Goal: Check status: Check status

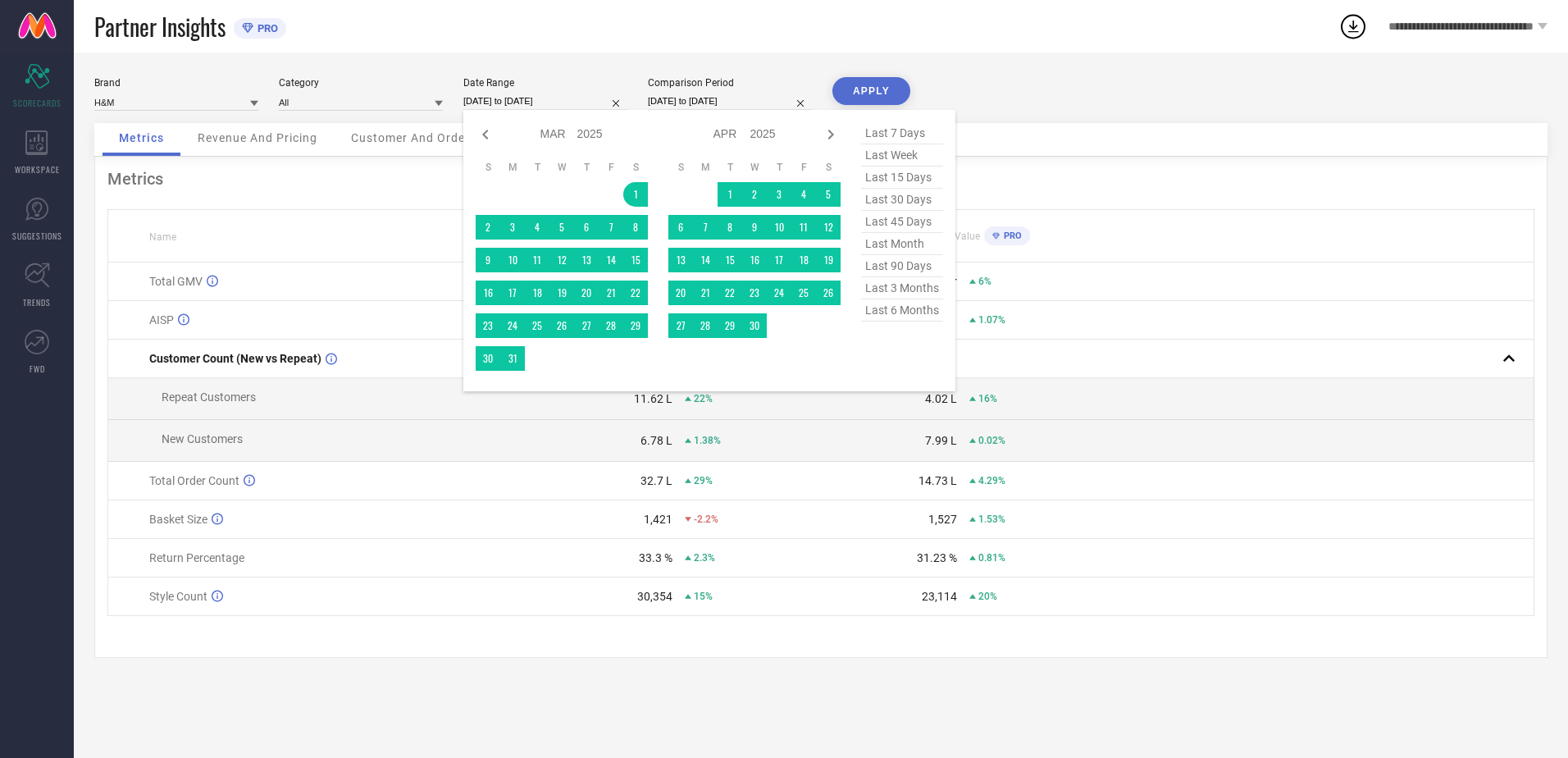
select select "2"
select select "2025"
select select "3"
select select "2025"
click at [544, 105] on input "[DATE] to [DATE]" at bounding box center [545, 101] width 164 height 17
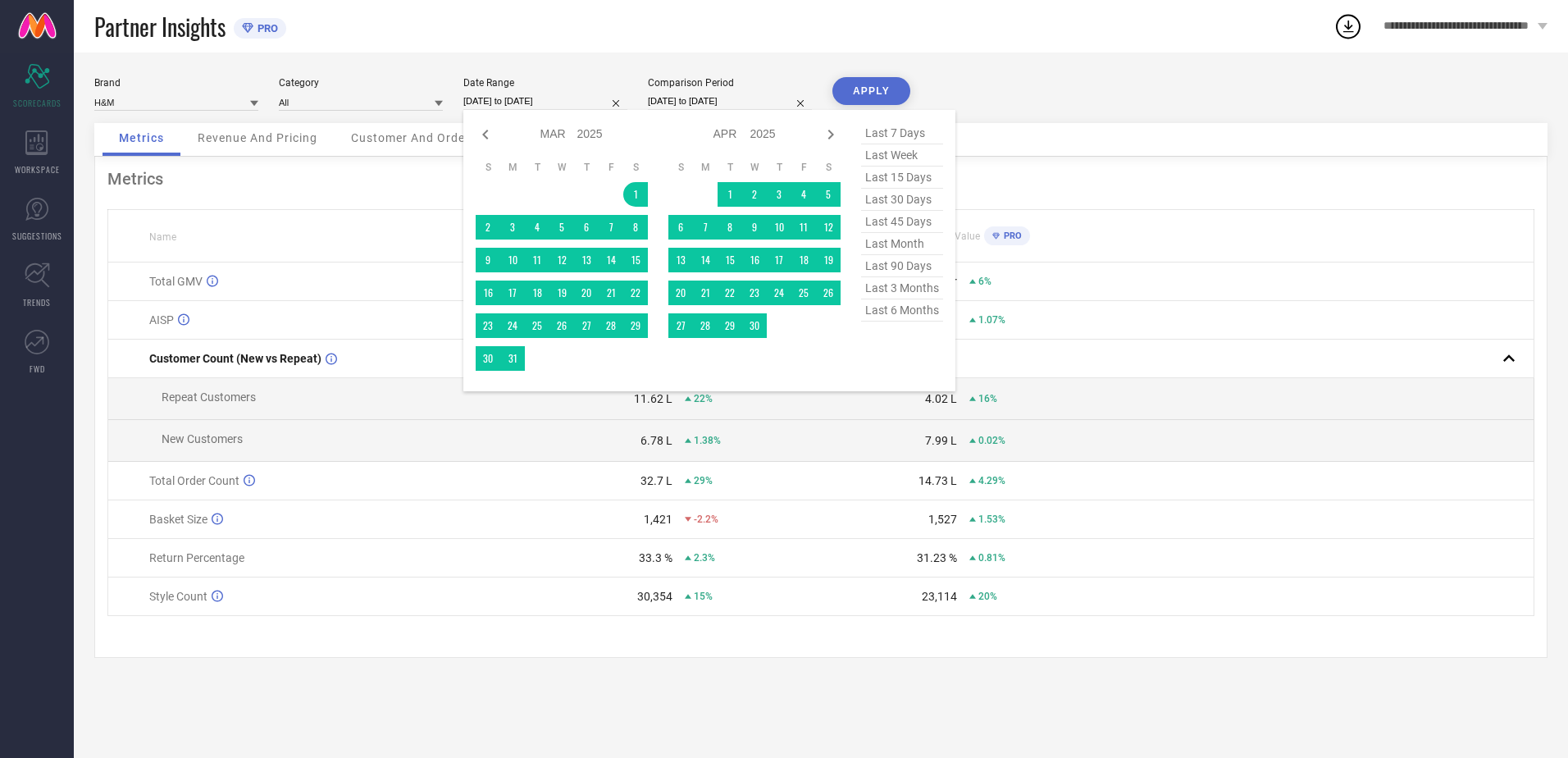
click at [915, 132] on span "last 7 days" at bounding box center [901, 133] width 82 height 23
type input "[DATE] to [DATE]"
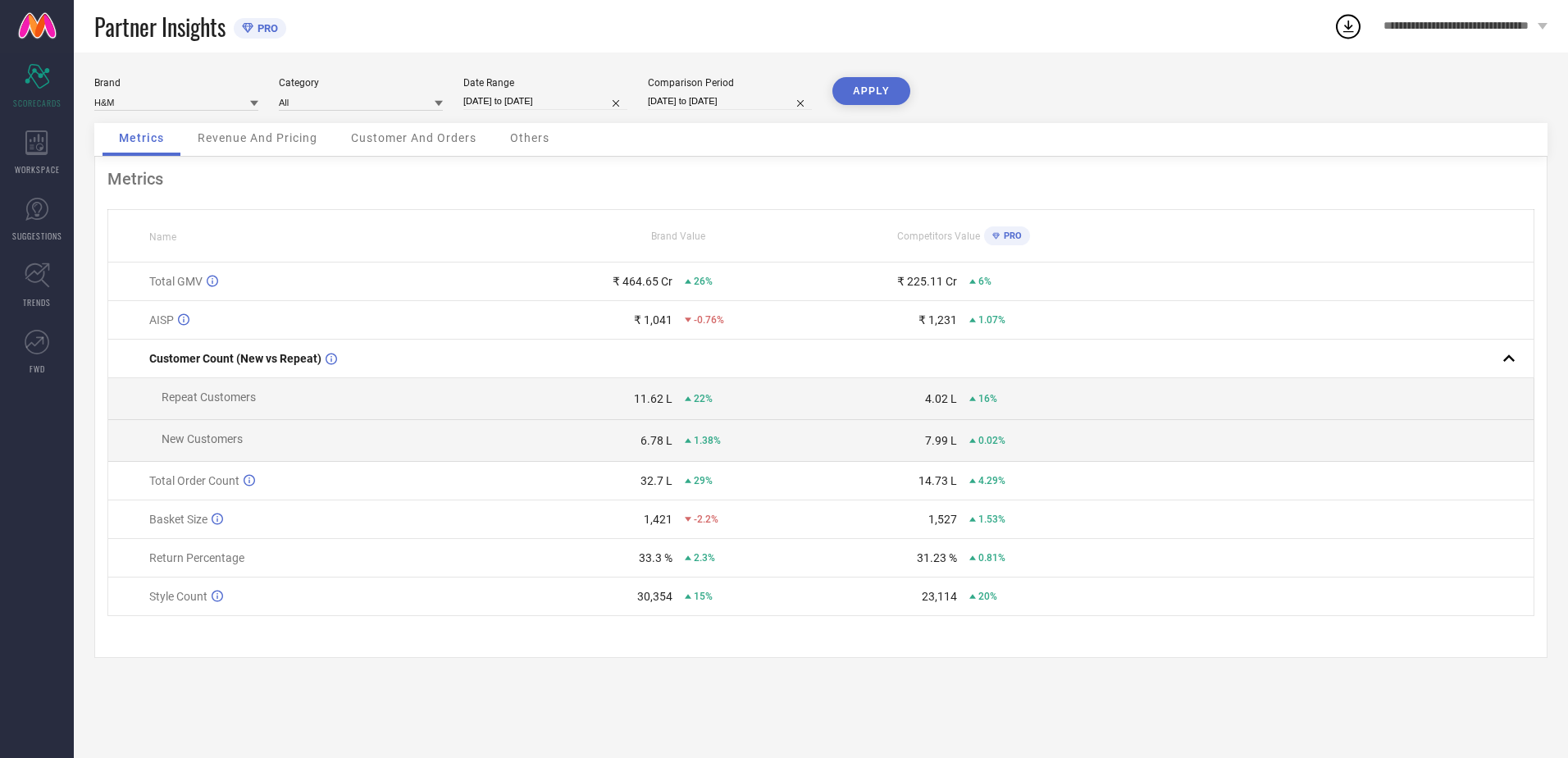
click at [865, 96] on button "APPLY" at bounding box center [871, 91] width 77 height 28
click at [735, 103] on input "[DATE] to [DATE]" at bounding box center [730, 101] width 164 height 17
select select "2"
select select "2024"
select select "3"
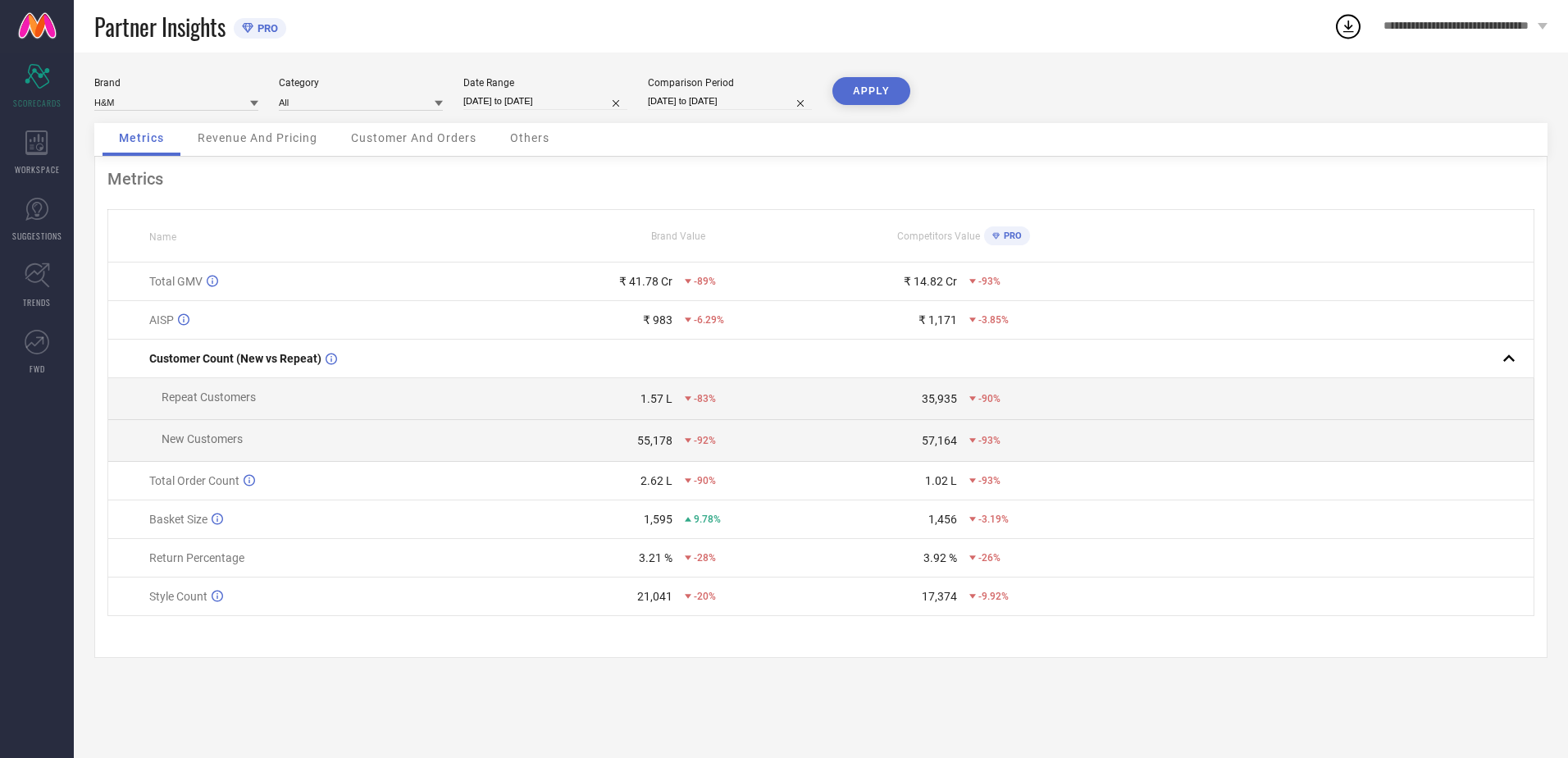
select select "2024"
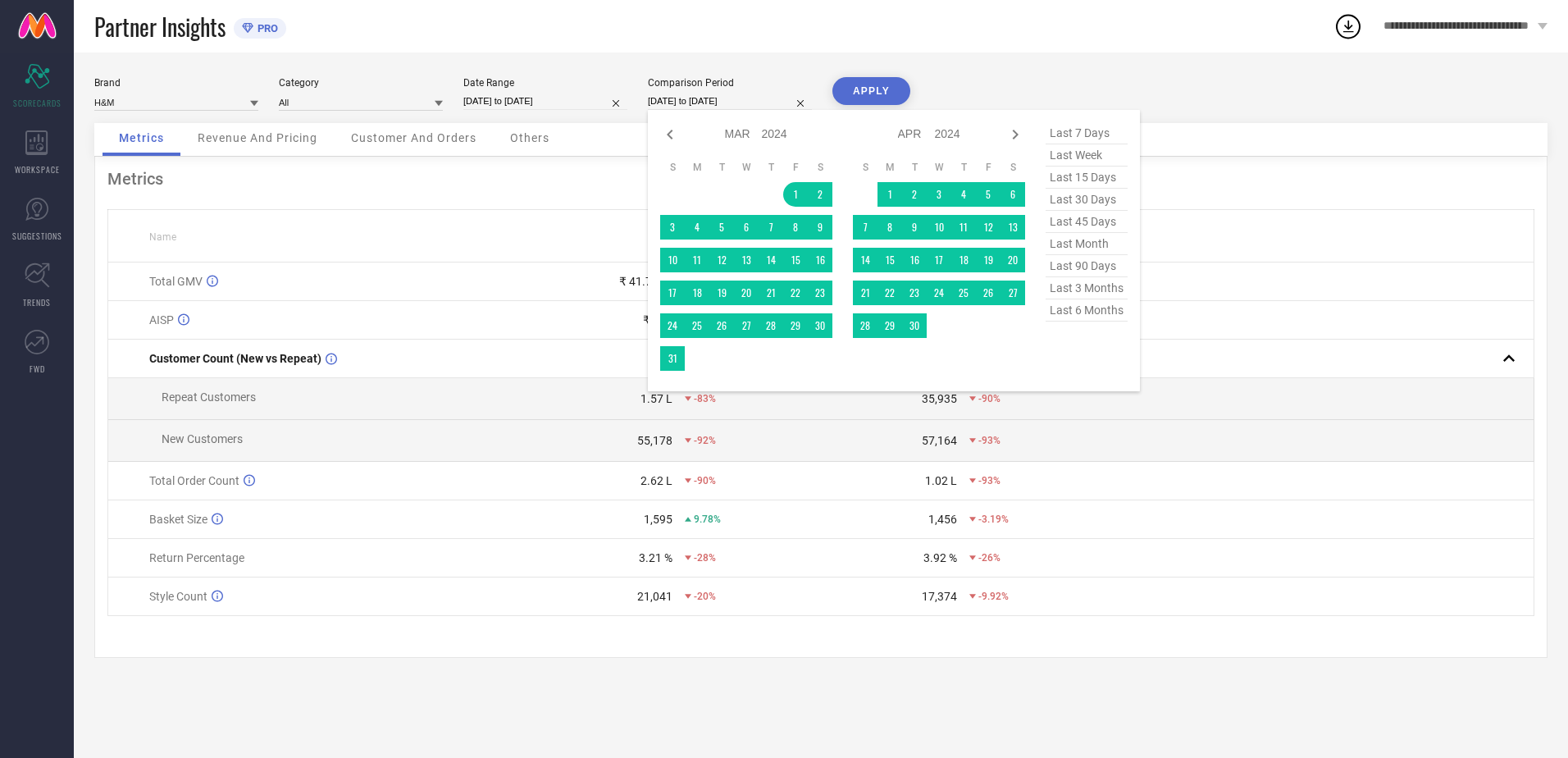
click at [1062, 139] on span "last 7 days" at bounding box center [1086, 133] width 82 height 23
type input "[DATE] to [DATE]"
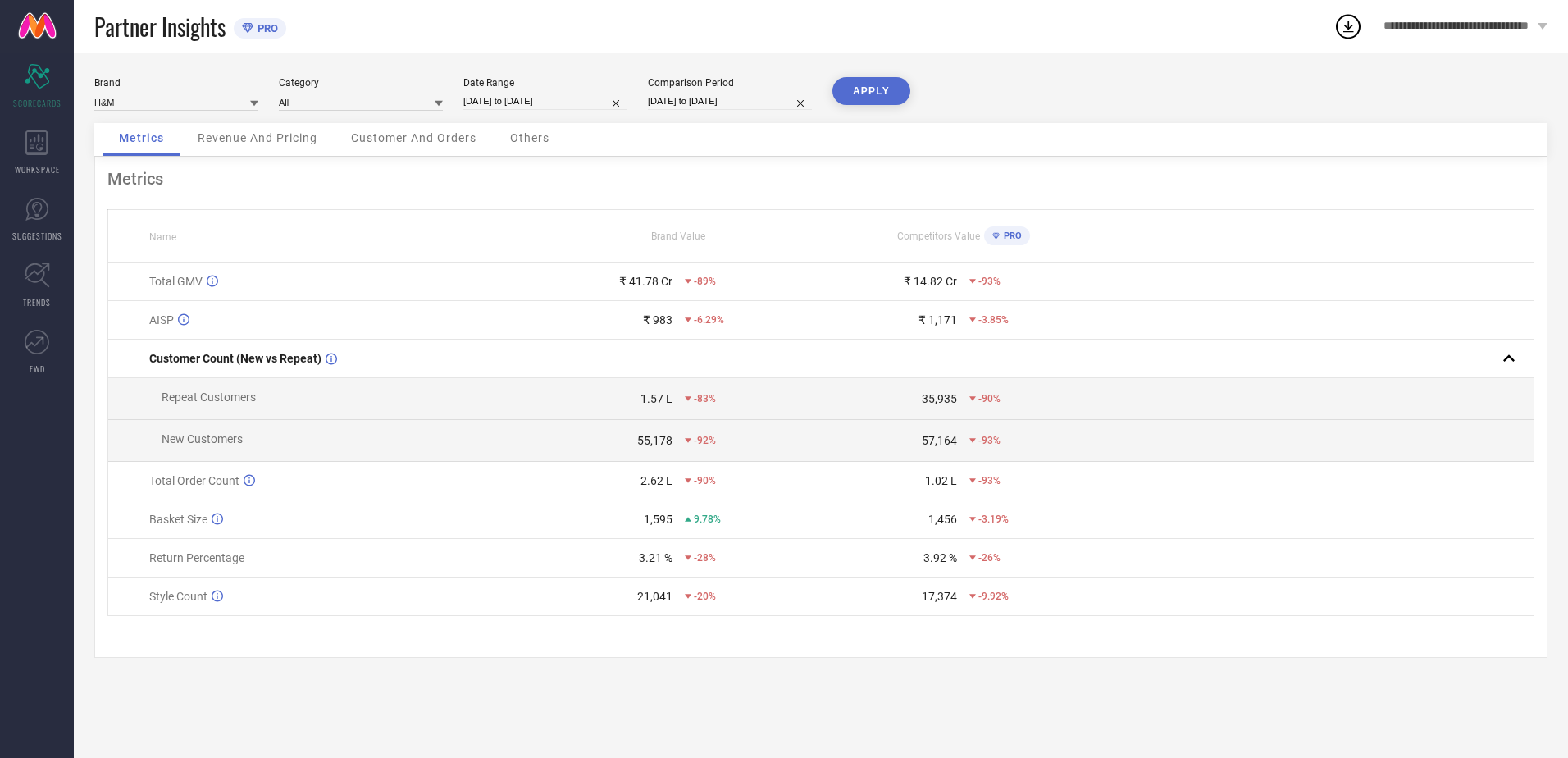
click at [886, 94] on button "APPLY" at bounding box center [871, 91] width 77 height 28
click at [520, 101] on input "[DATE] to [DATE]" at bounding box center [545, 101] width 164 height 17
select select "8"
select select "2025"
select select "9"
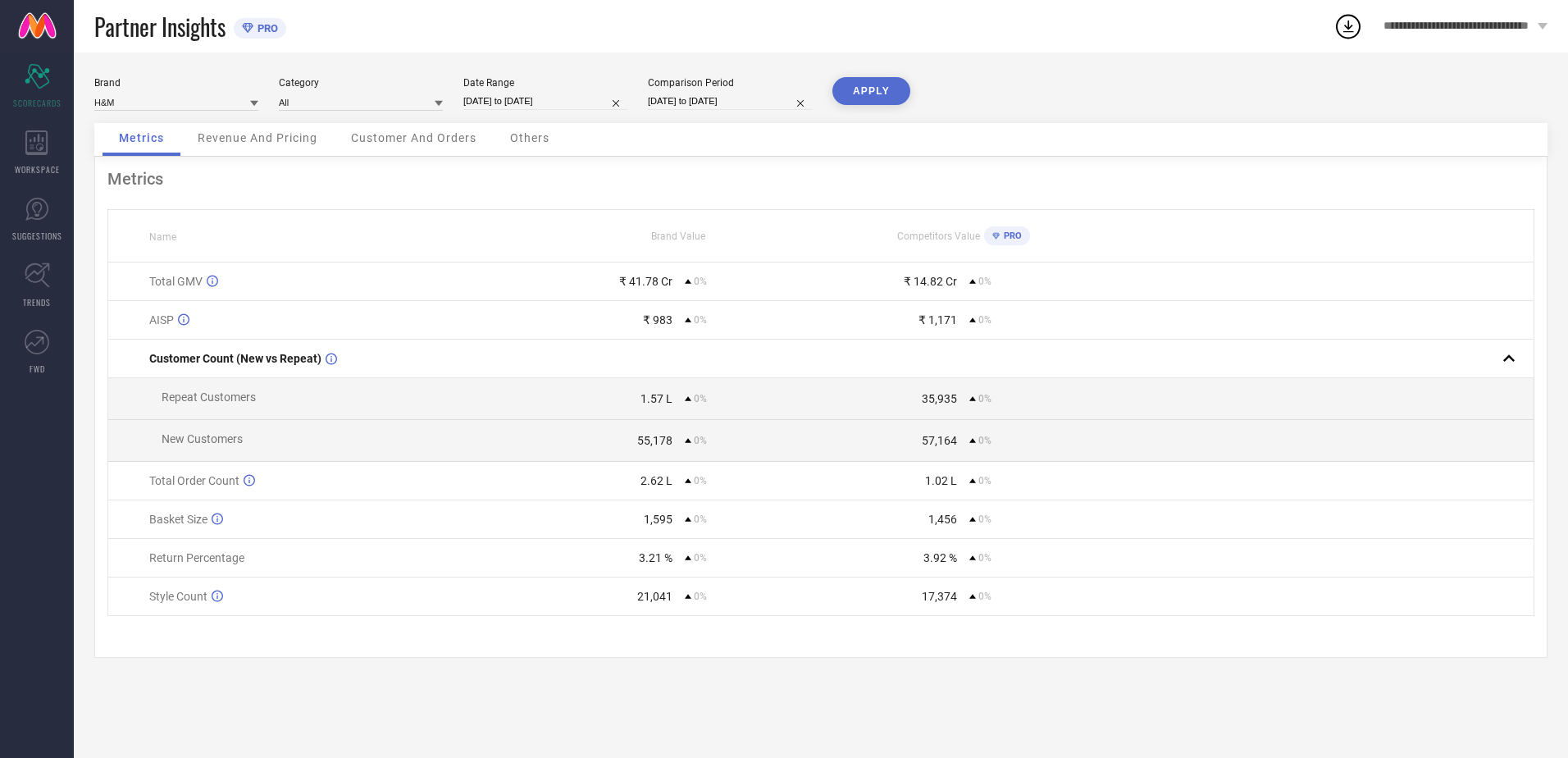
select select "2025"
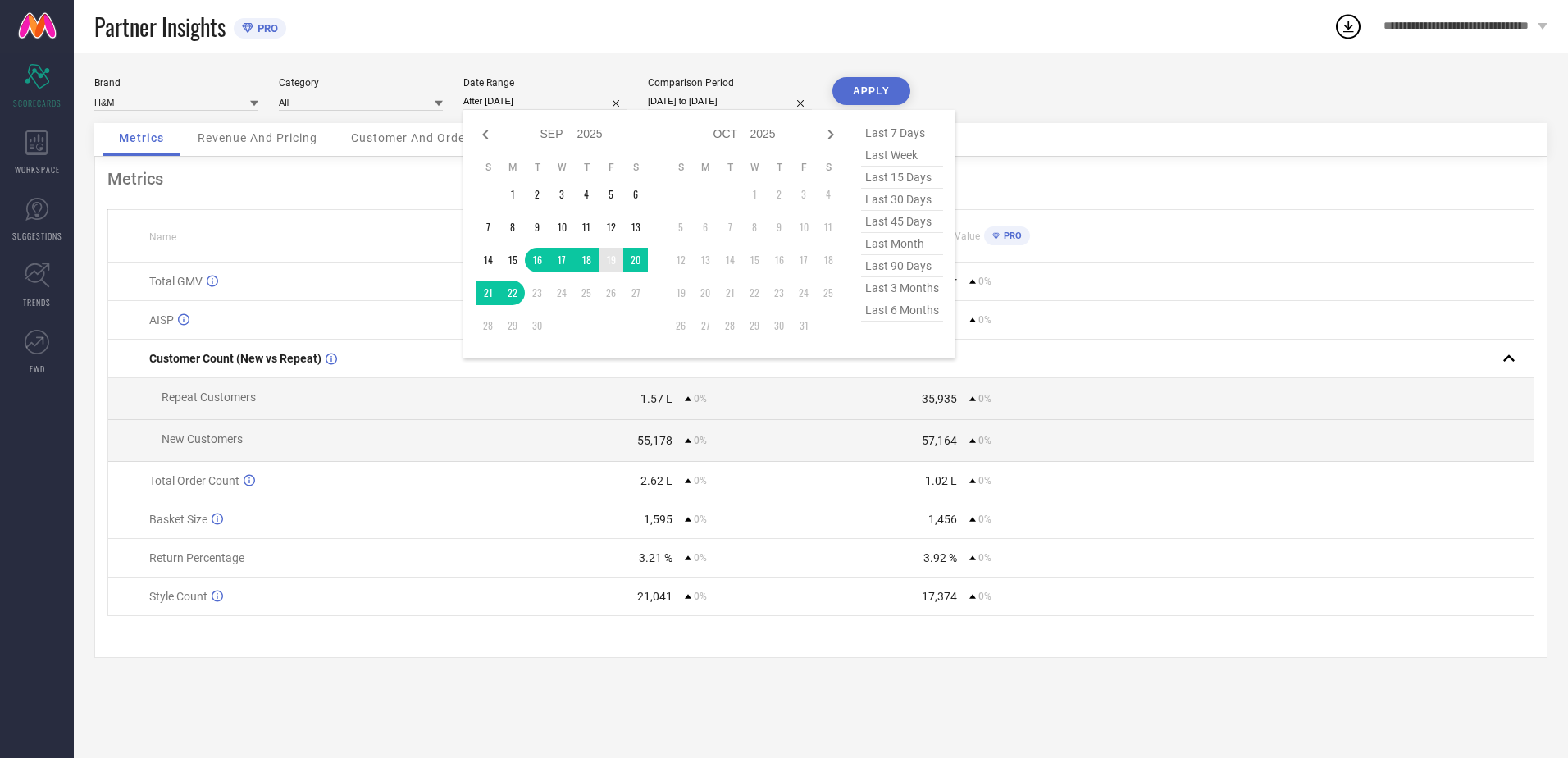
click at [614, 261] on td "19" at bounding box center [610, 260] width 24 height 24
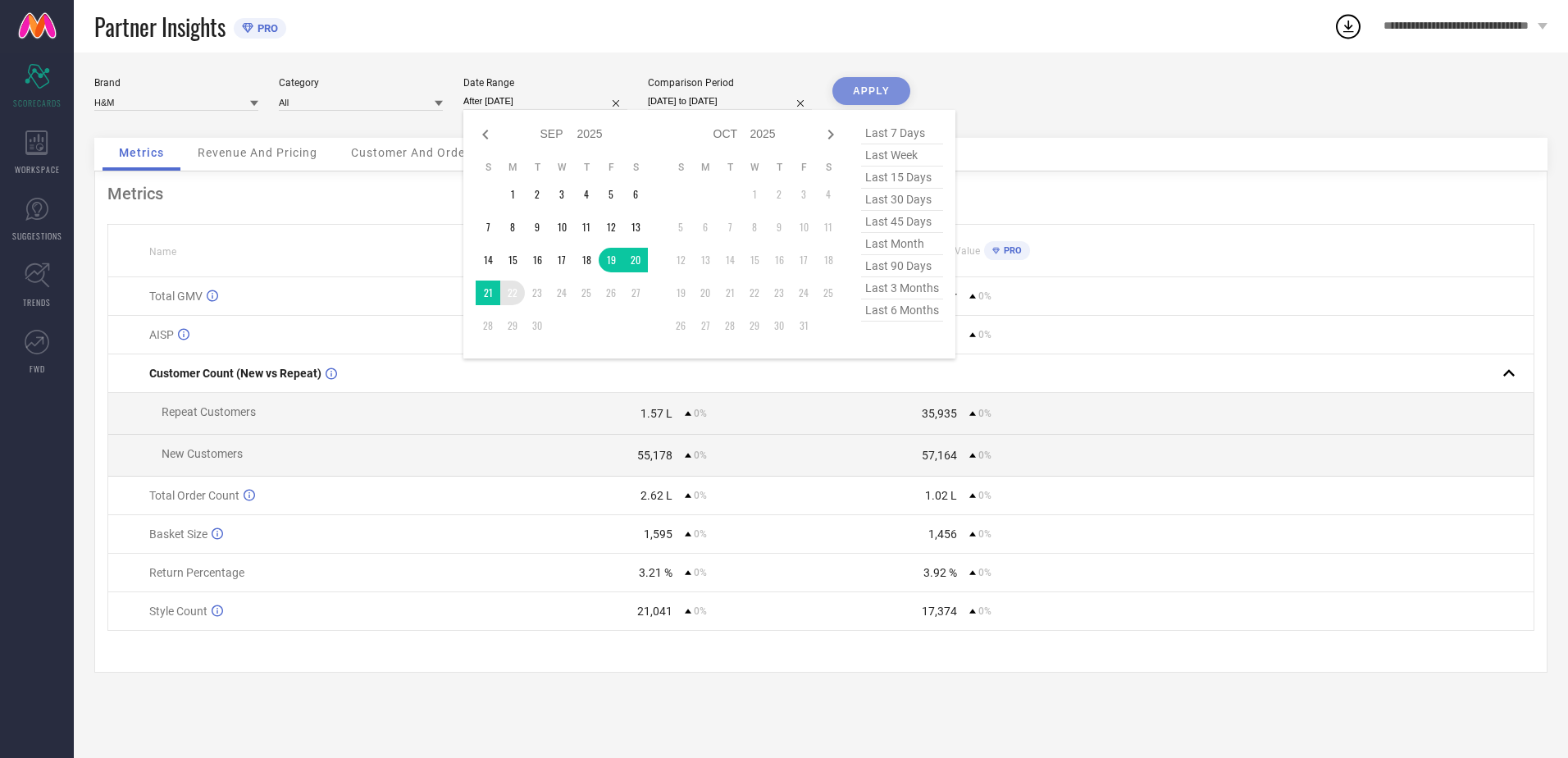
type input "[DATE] to [DATE]"
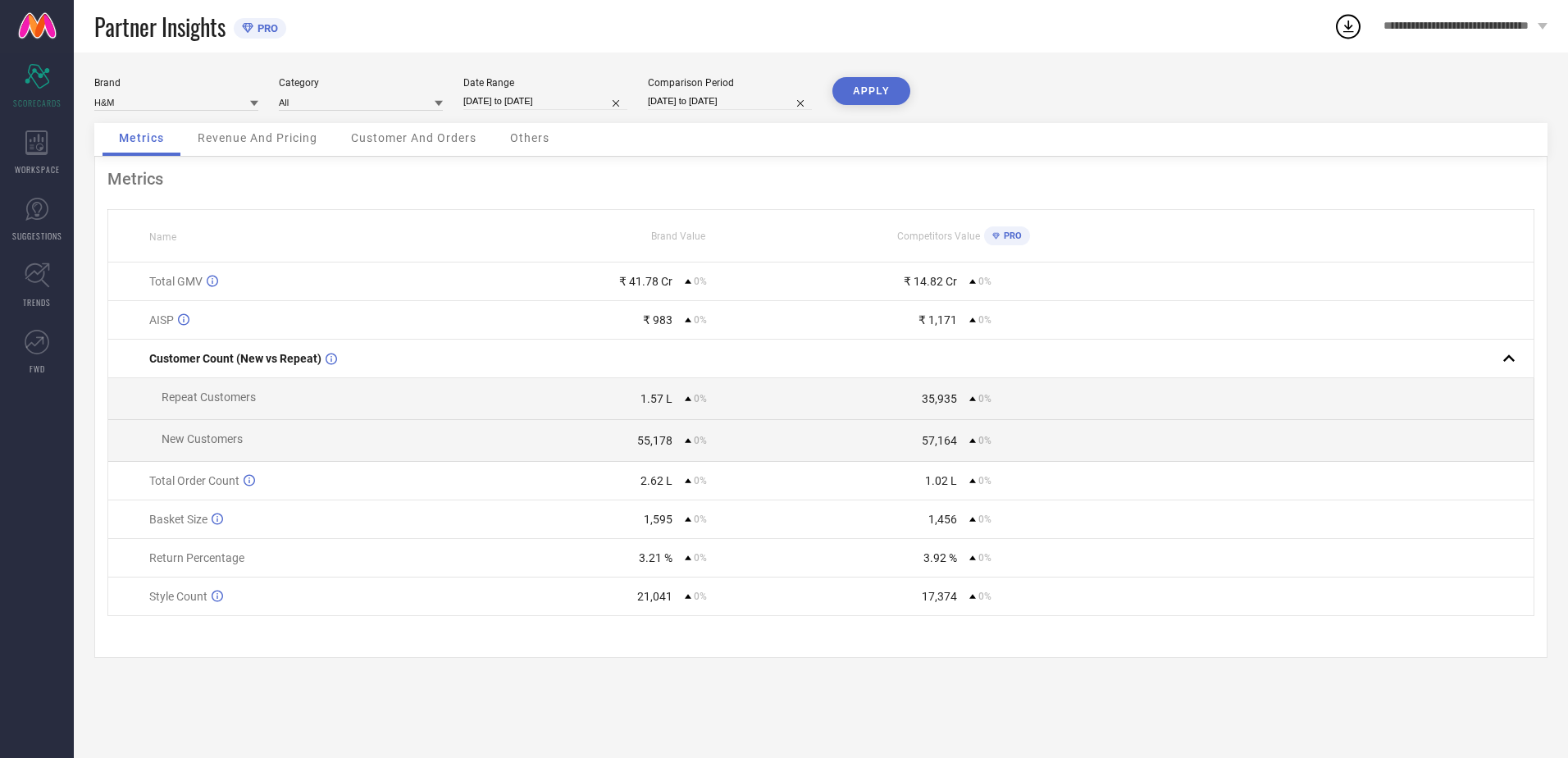
click at [733, 98] on input "[DATE] to [DATE]" at bounding box center [730, 101] width 164 height 17
select select "8"
select select "2025"
select select "9"
select select "2025"
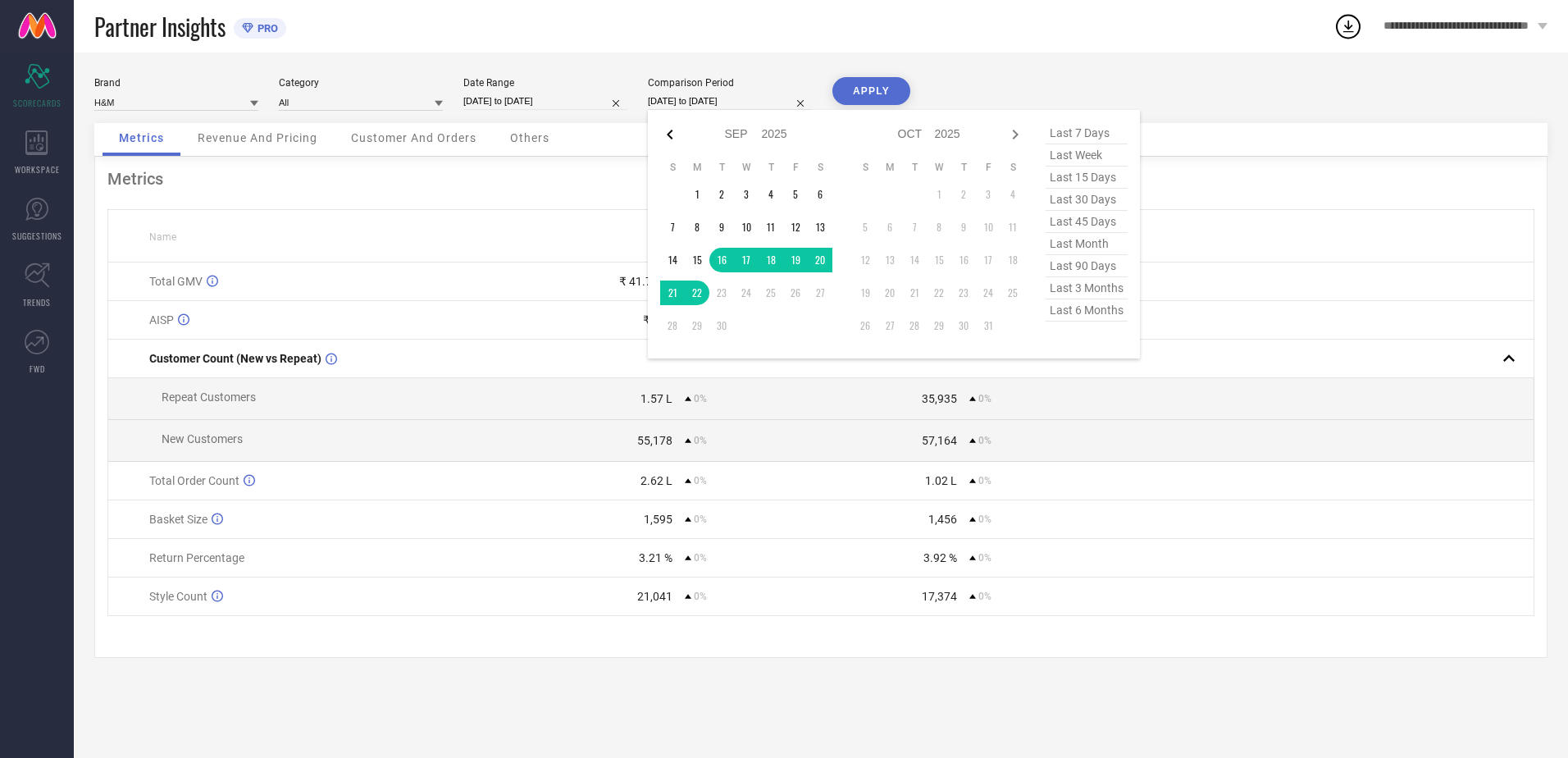
click at [671, 132] on icon at bounding box center [670, 134] width 20 height 20
select select "7"
select select "2025"
select select "8"
select select "2025"
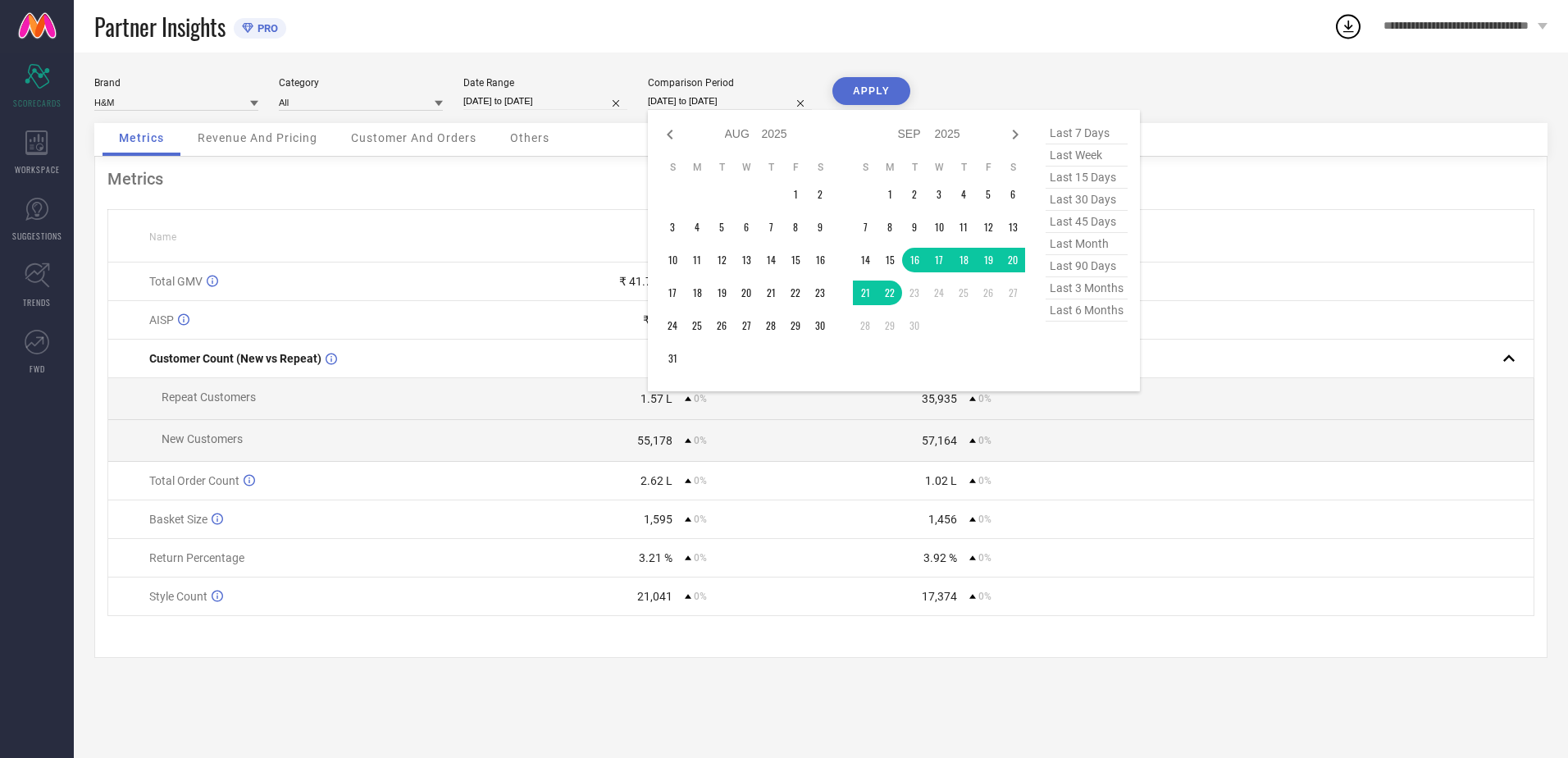
click at [671, 132] on icon at bounding box center [670, 134] width 20 height 20
select select "4"
select select "2025"
select select "5"
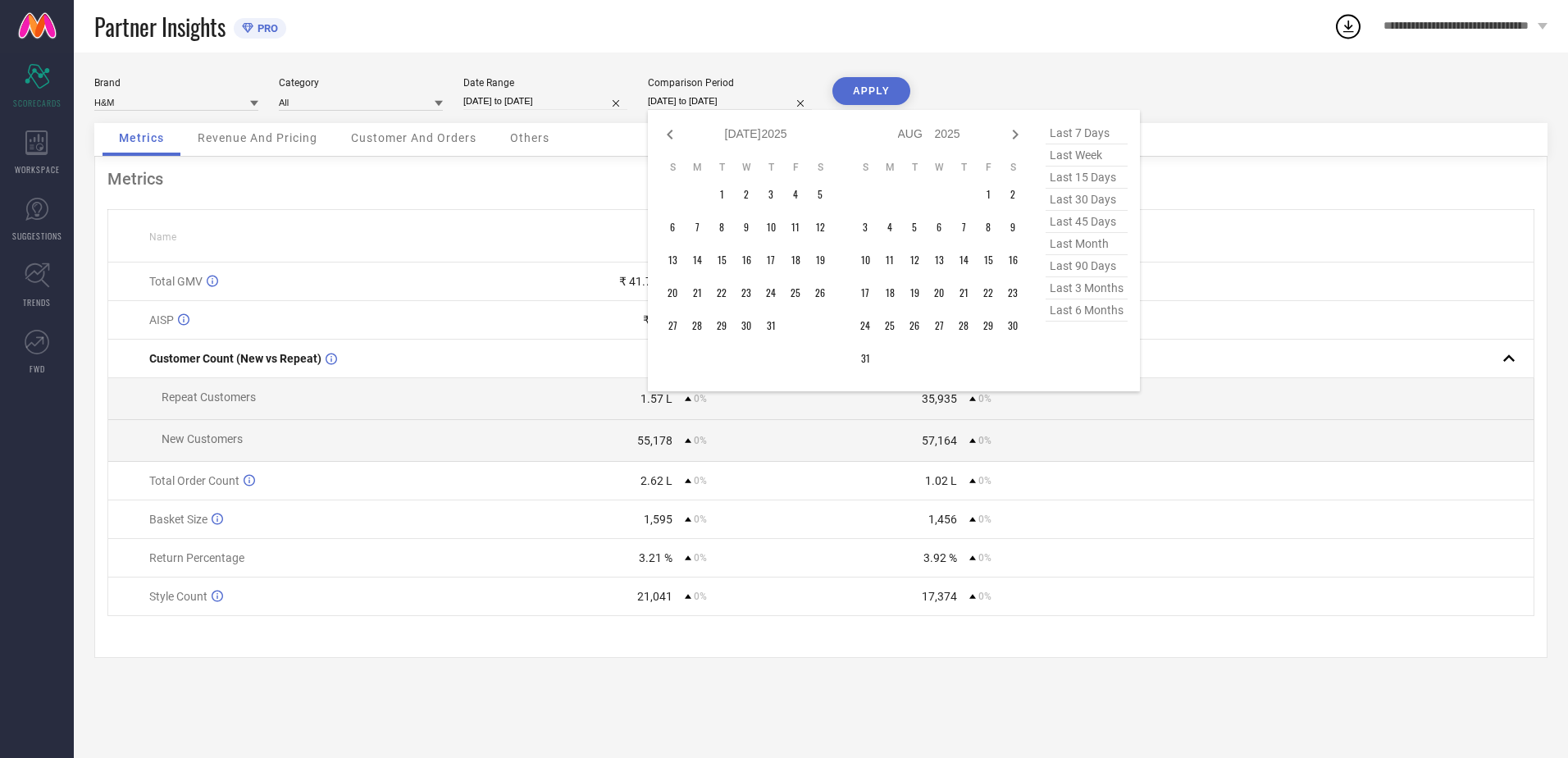
select select "2025"
click at [671, 132] on icon at bounding box center [670, 134] width 20 height 20
select select "3"
select select "2025"
select select "4"
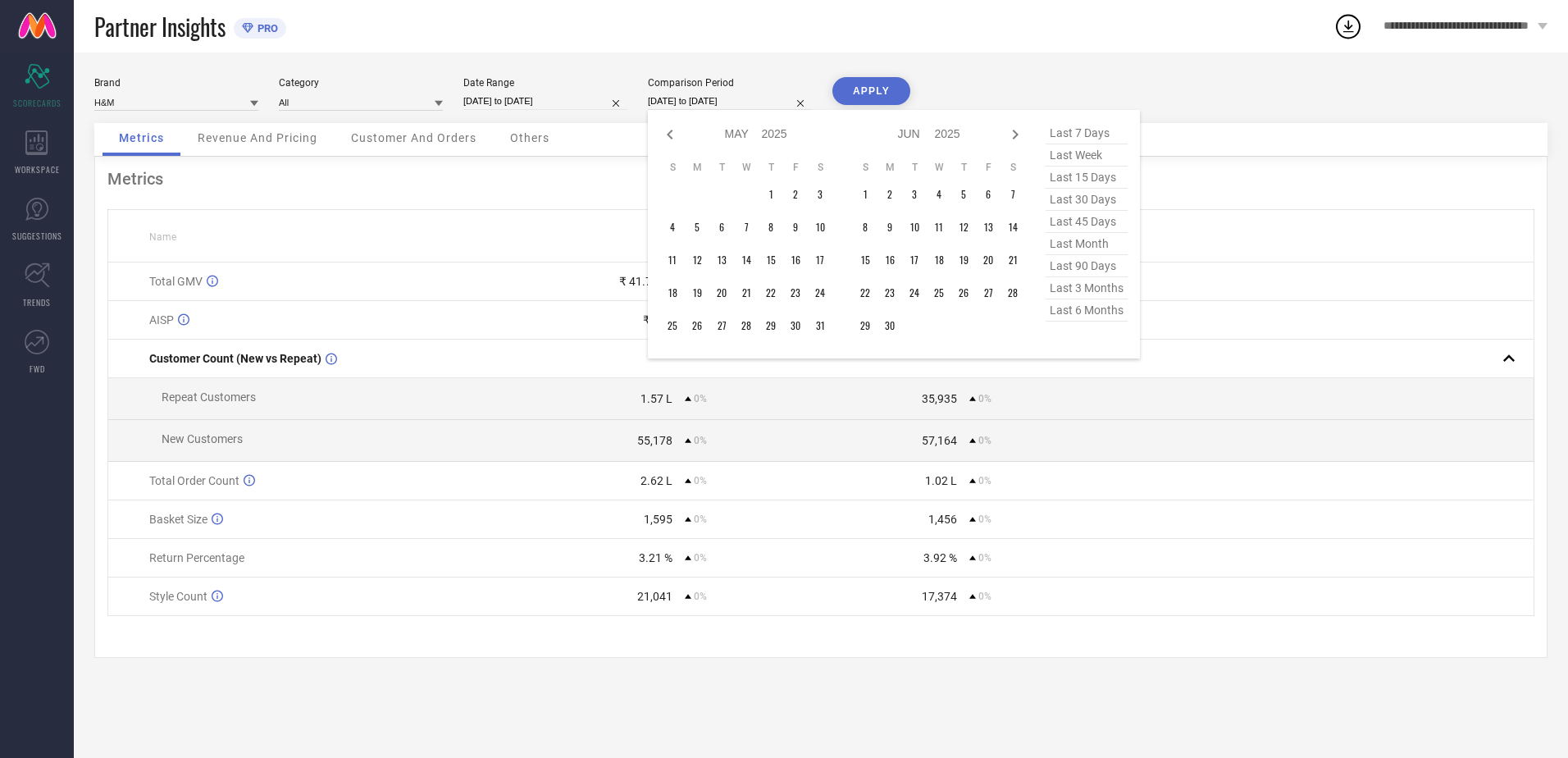
select select "2025"
click at [671, 132] on icon at bounding box center [670, 134] width 20 height 20
select select "2"
select select "2025"
select select "3"
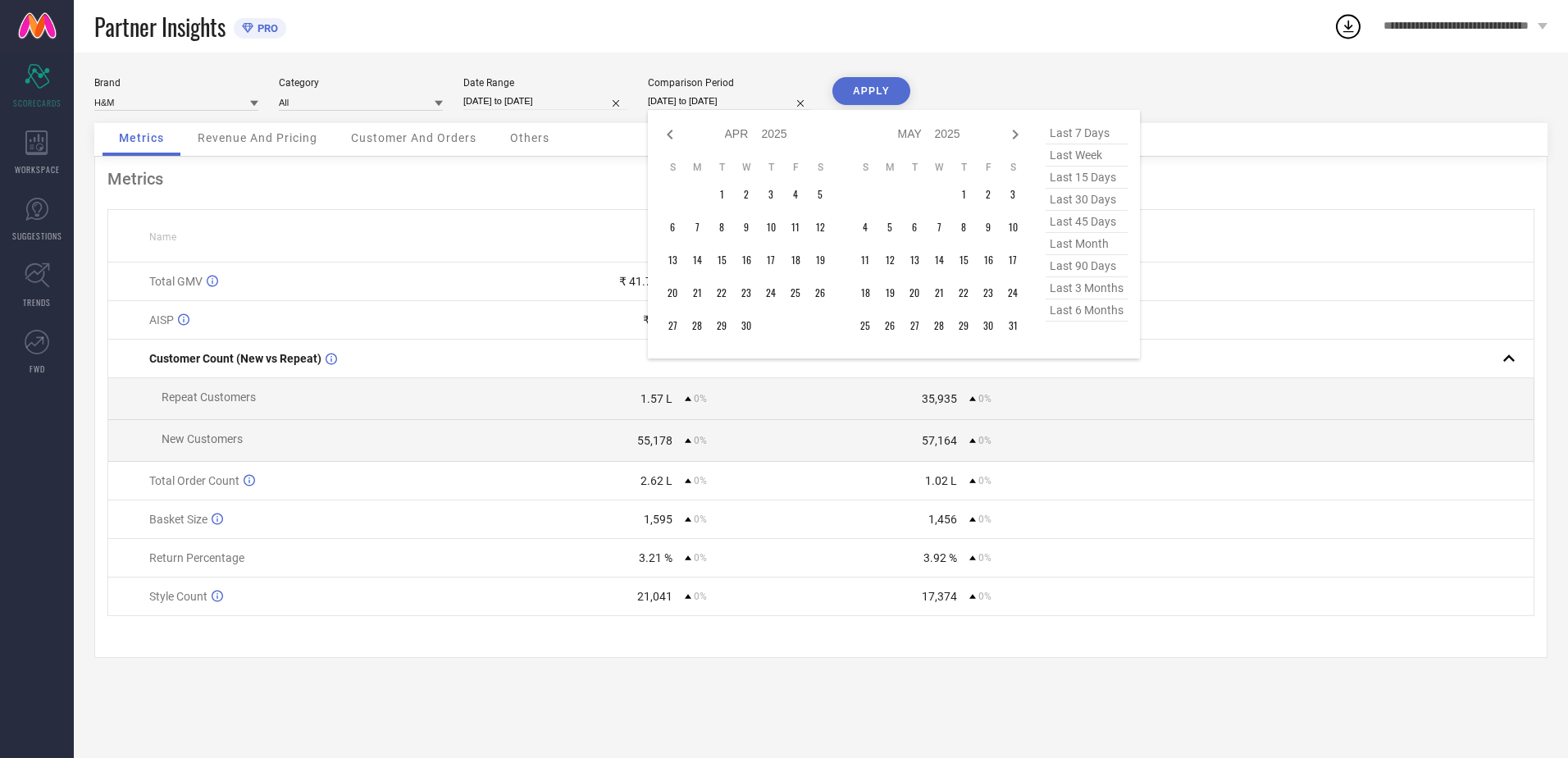
select select "2025"
click at [671, 132] on icon at bounding box center [670, 134] width 20 height 20
select select "1"
select select "2025"
select select "2"
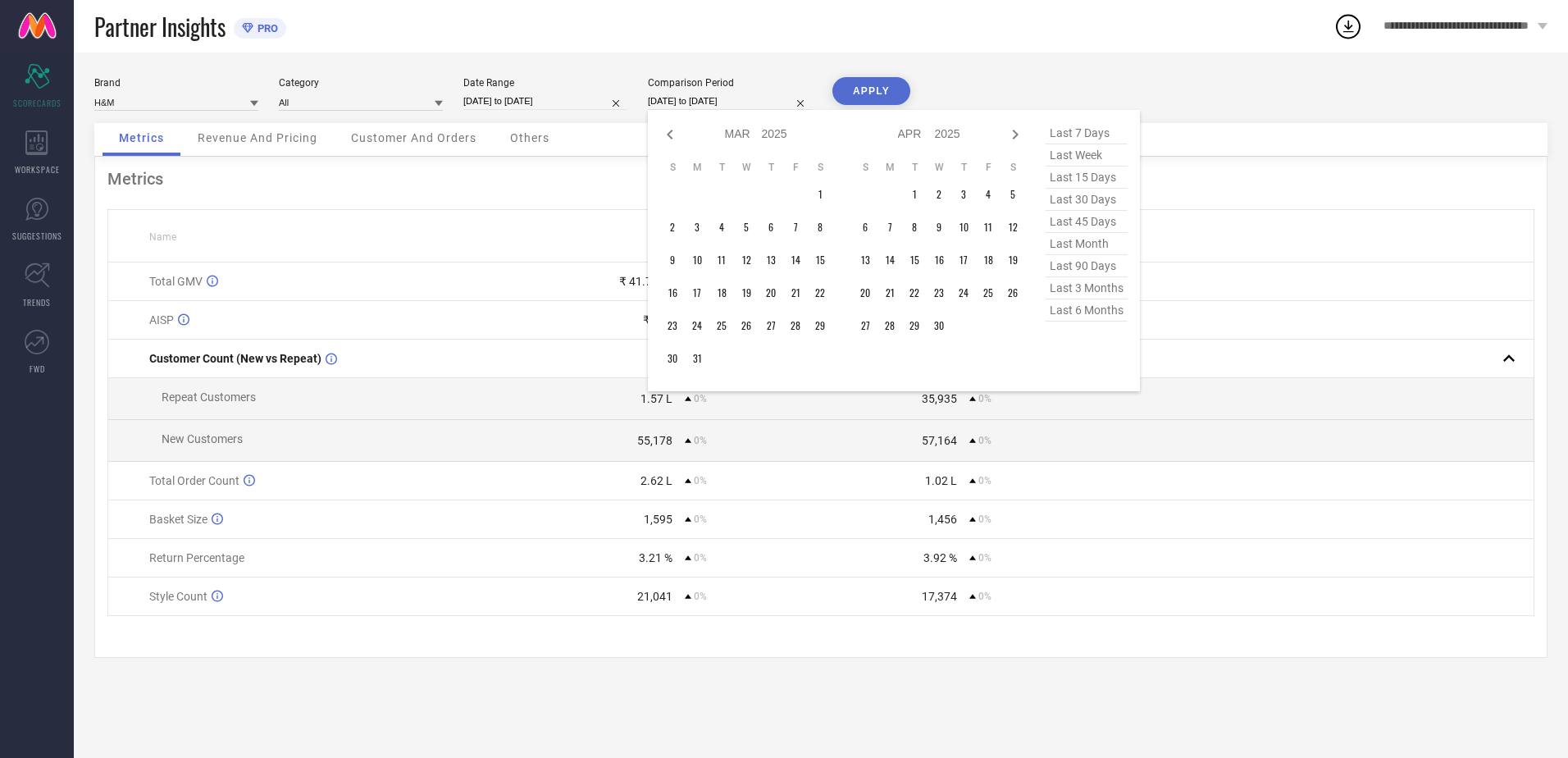
select select "2025"
click at [671, 132] on icon at bounding box center [670, 134] width 20 height 20
select select "11"
select select "2024"
select select "2025"
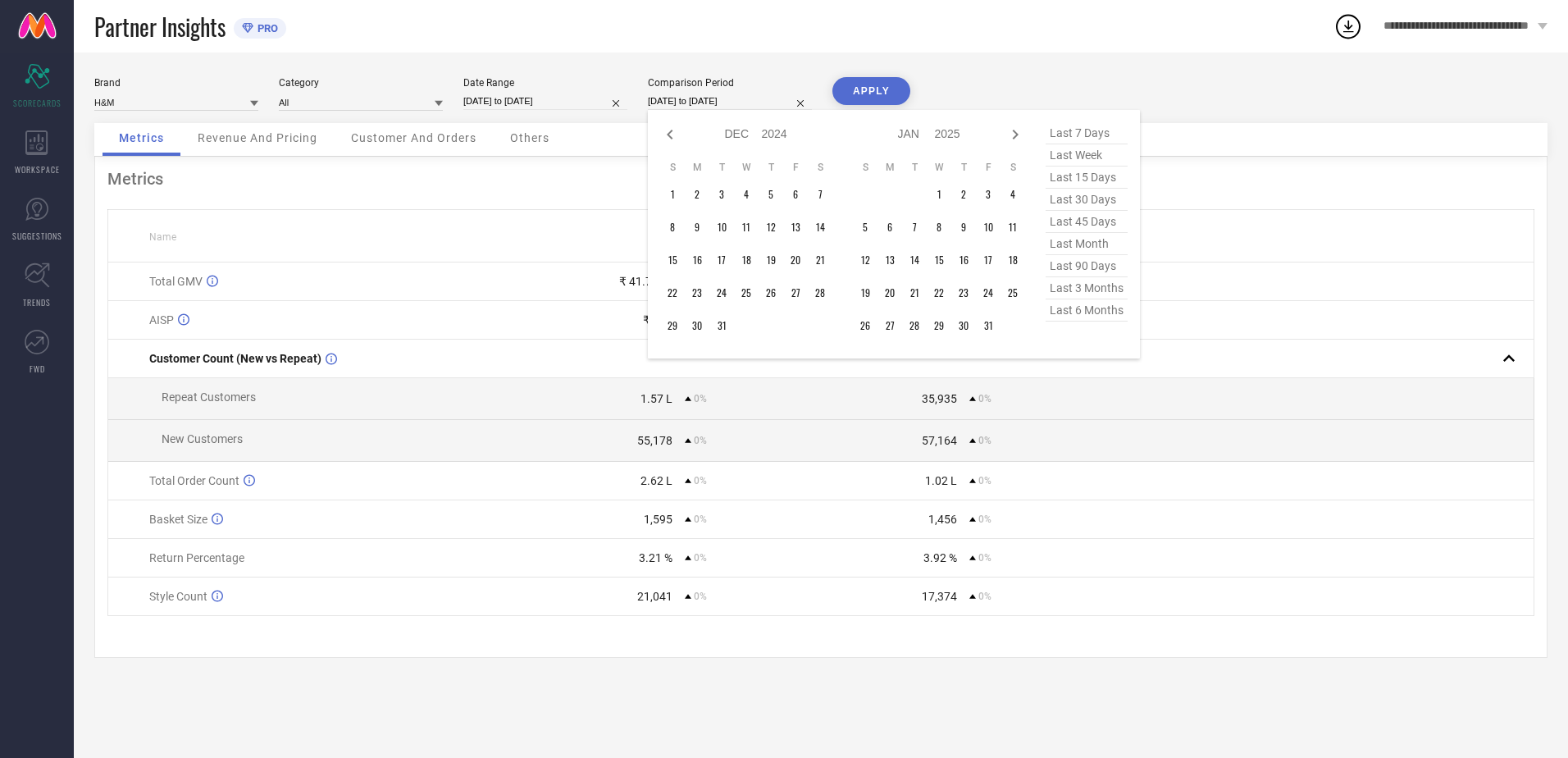
click at [671, 132] on icon at bounding box center [670, 134] width 20 height 20
select select "10"
select select "2024"
select select "11"
select select "2024"
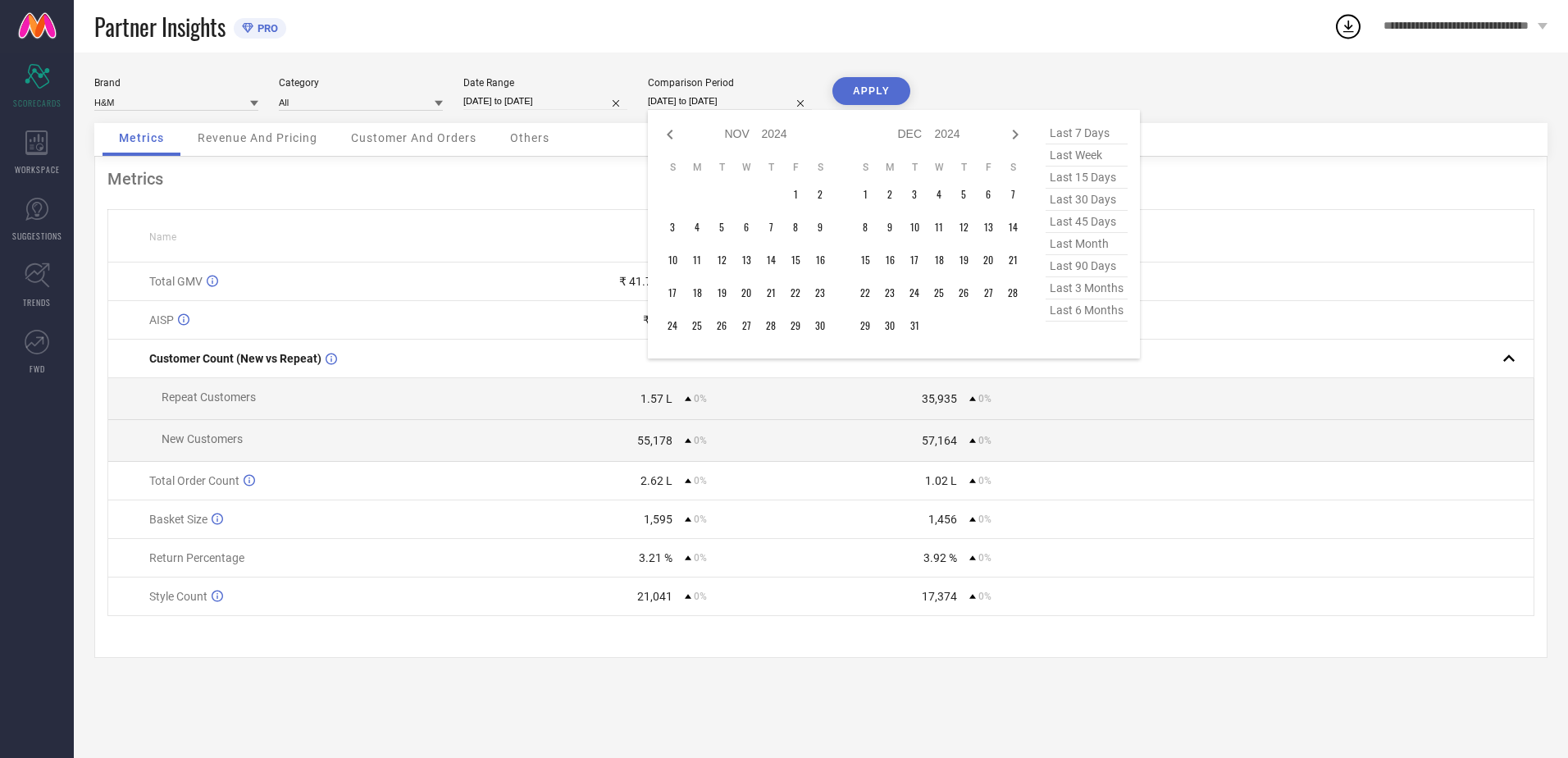
click at [671, 132] on icon at bounding box center [670, 134] width 20 height 20
select select "9"
select select "2024"
select select "10"
select select "2024"
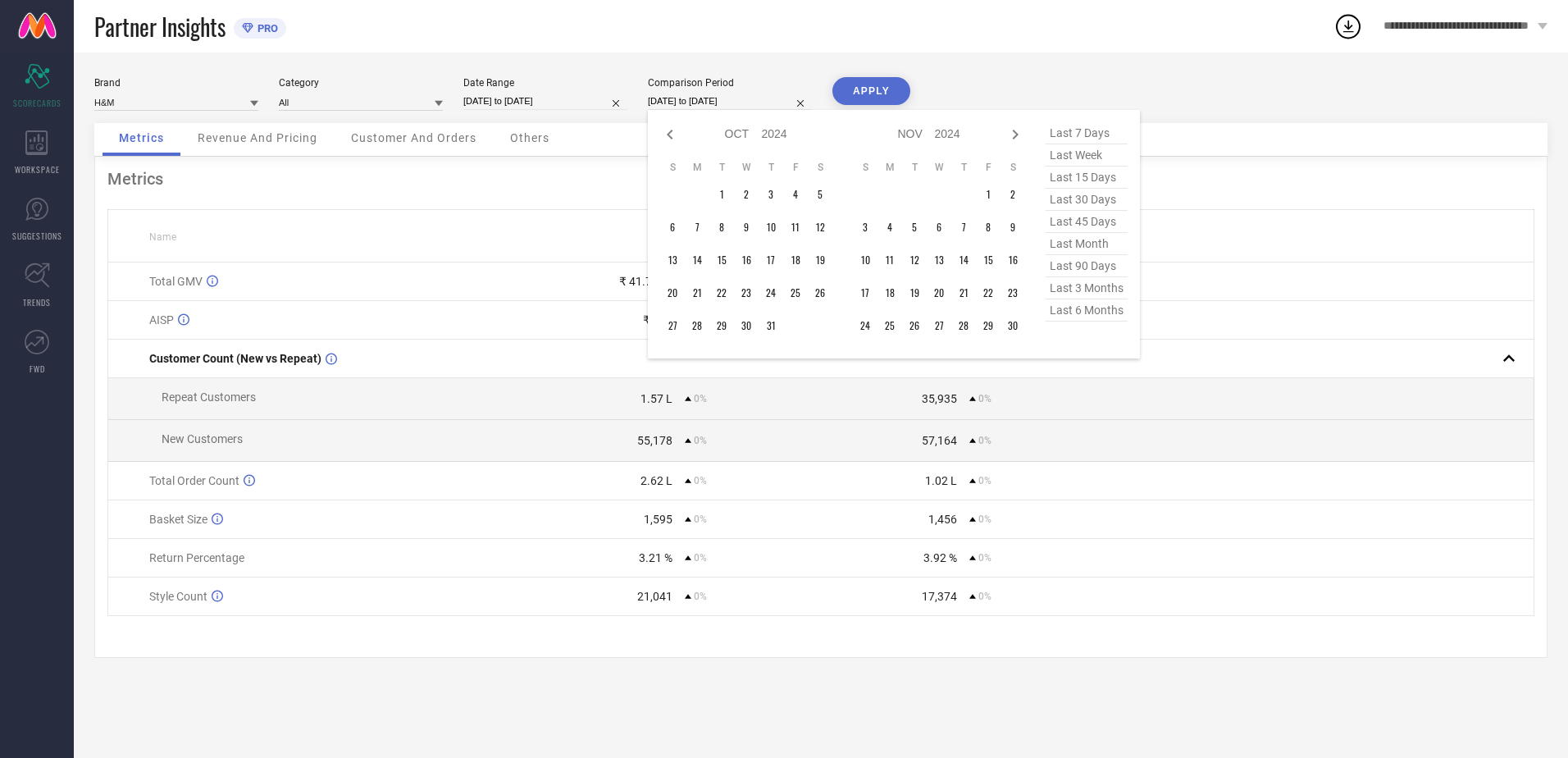
click at [671, 132] on icon at bounding box center [670, 134] width 20 height 20
select select "8"
select select "2024"
select select "9"
select select "2024"
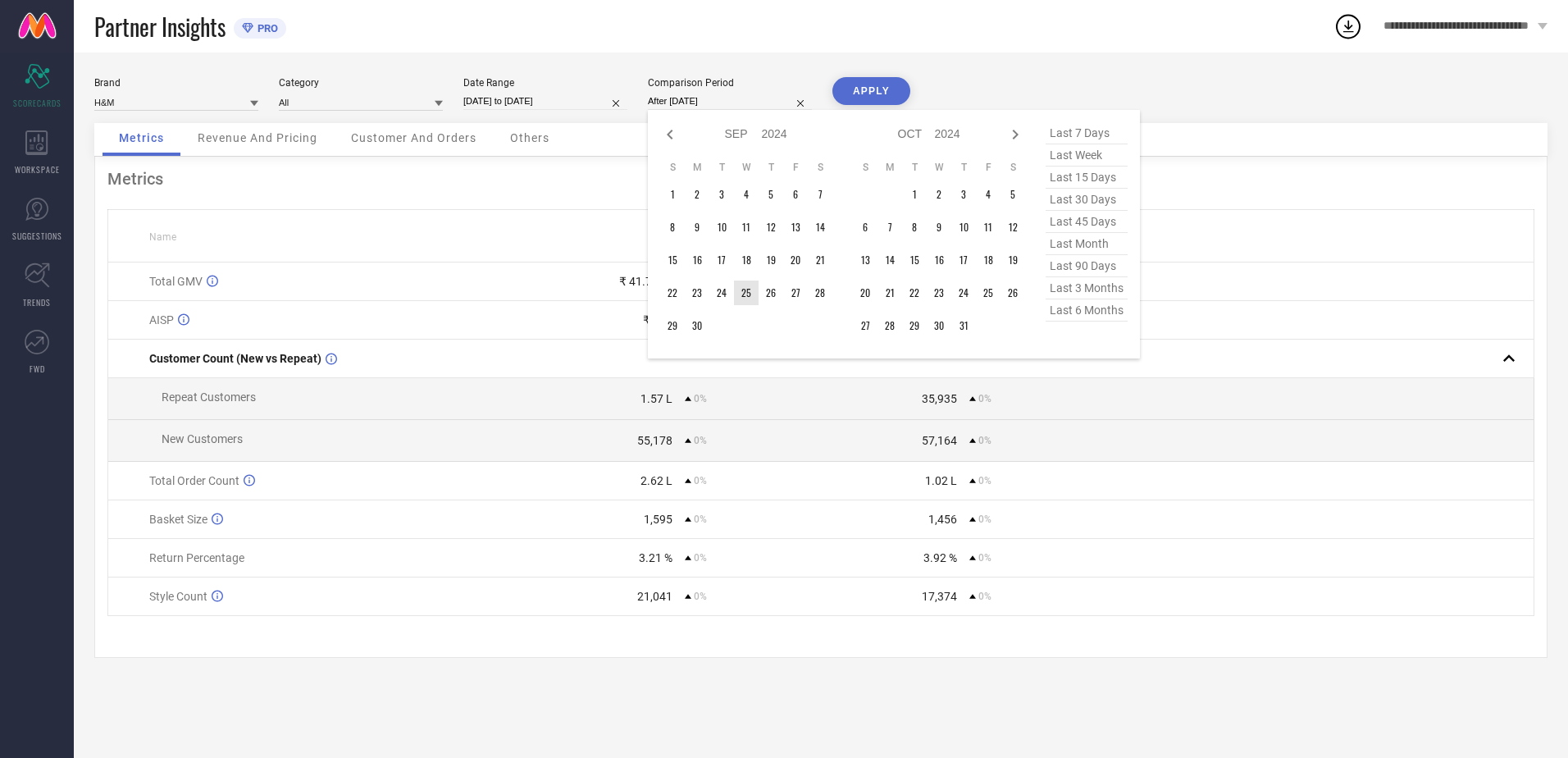
click at [742, 287] on td "25" at bounding box center [745, 292] width 24 height 24
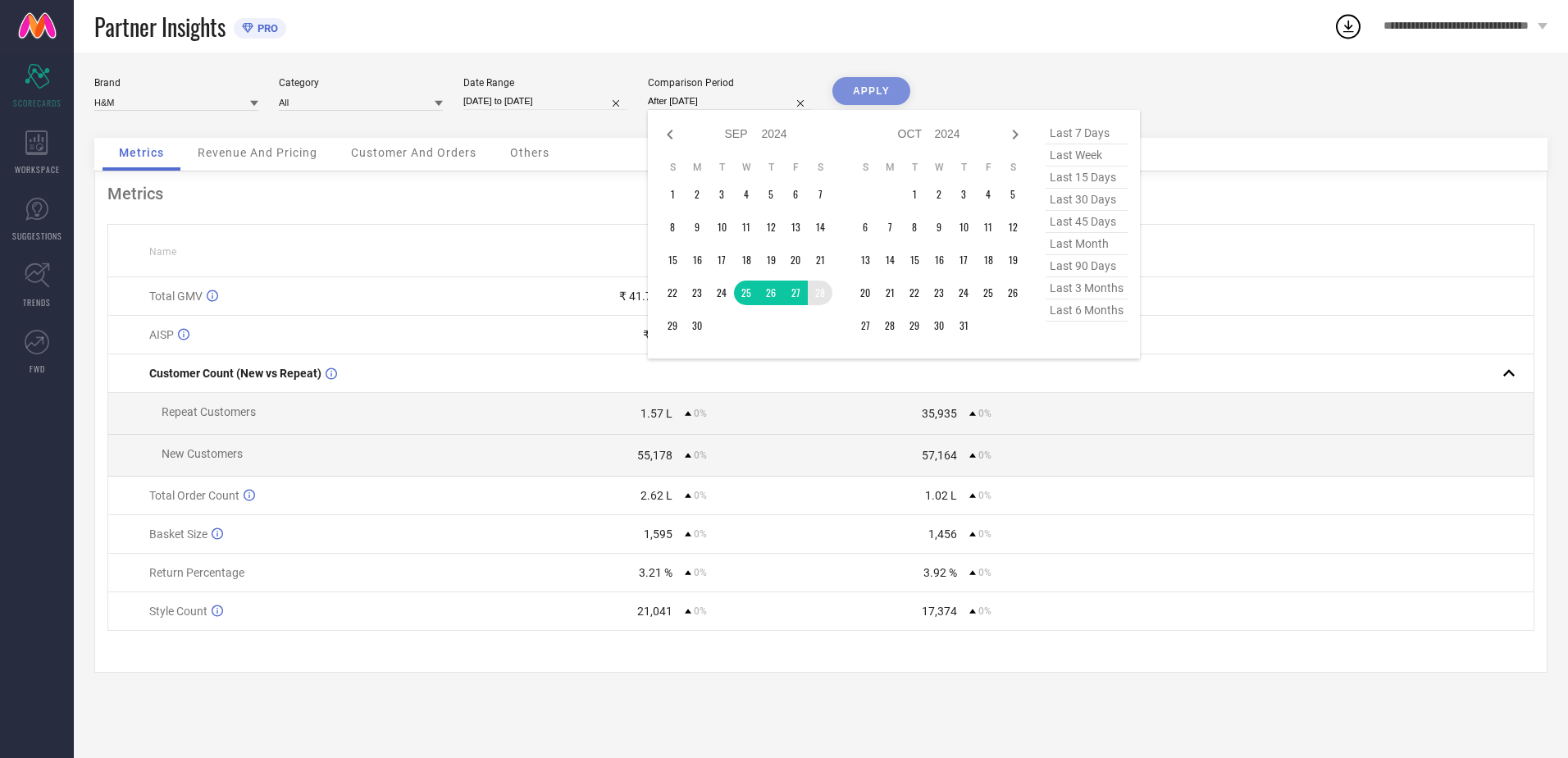
type input "[DATE] to [DATE]"
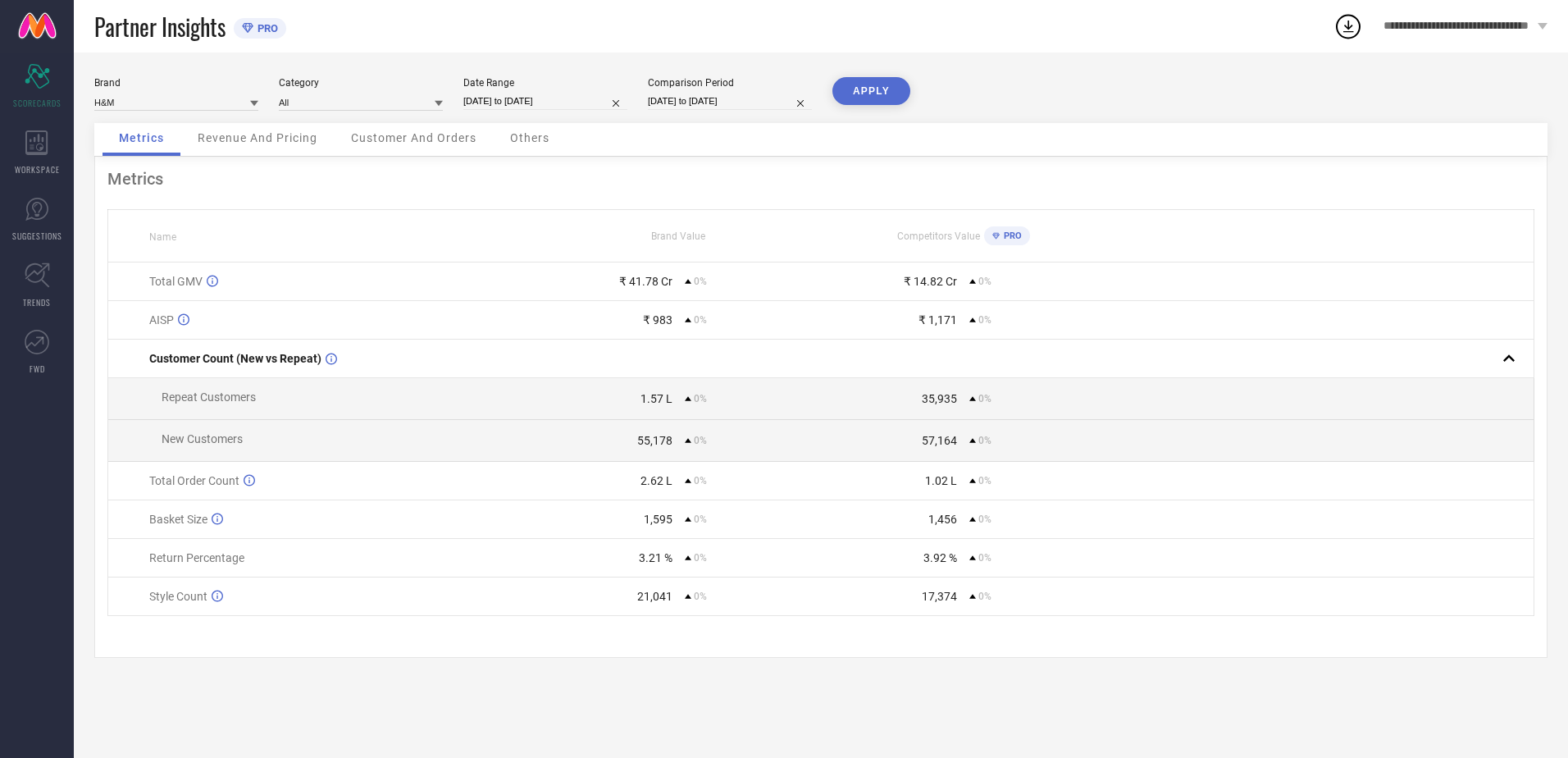
click at [870, 87] on button "APPLY" at bounding box center [871, 91] width 77 height 28
click at [409, 147] on div "Customer And Orders" at bounding box center [414, 139] width 159 height 32
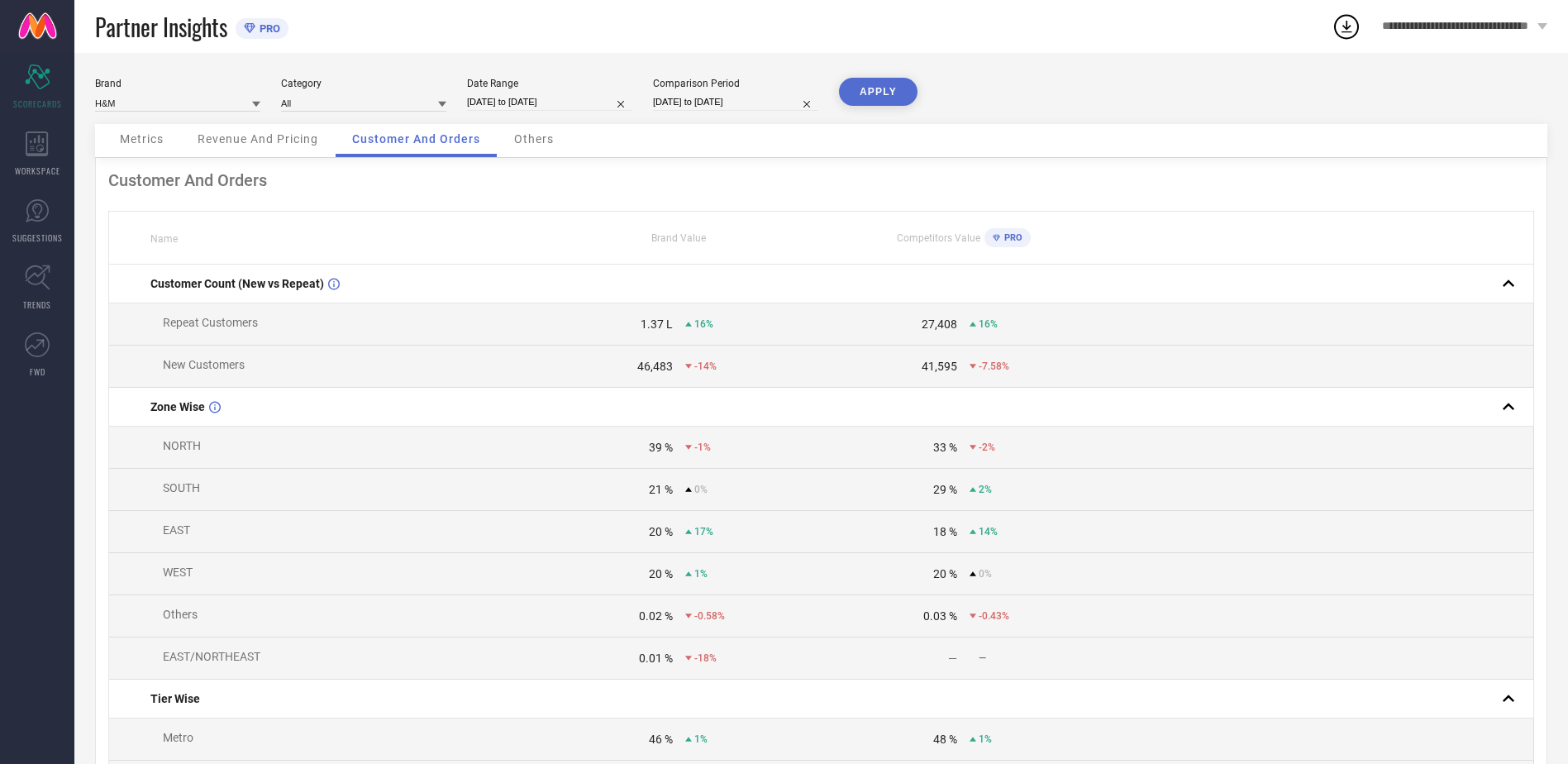
click at [526, 154] on div "Others" at bounding box center [534, 140] width 73 height 33
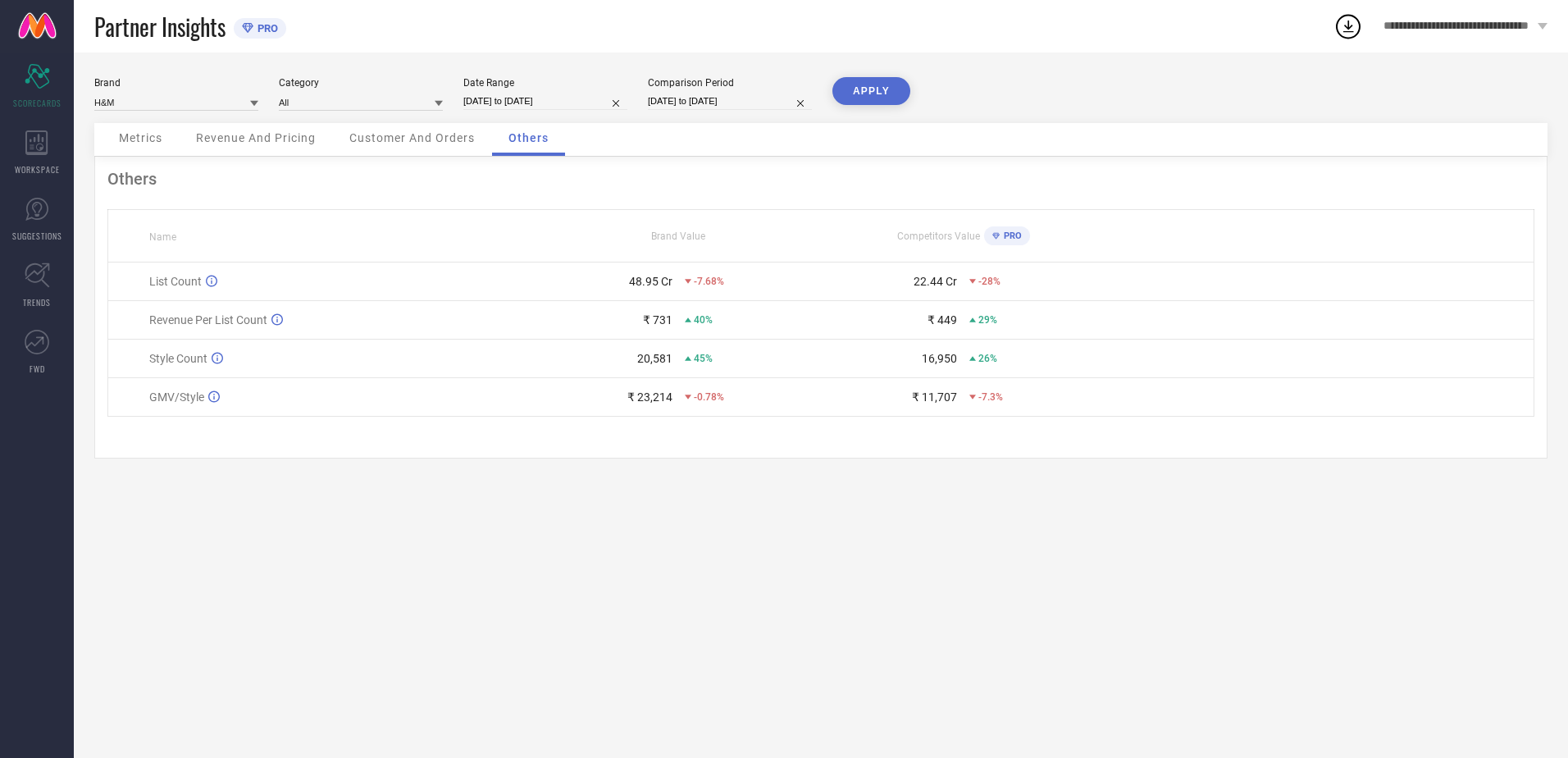
click at [430, 170] on div "Others" at bounding box center [820, 178] width 1427 height 20
click at [451, 132] on span "Customer And Orders" at bounding box center [412, 138] width 125 height 14
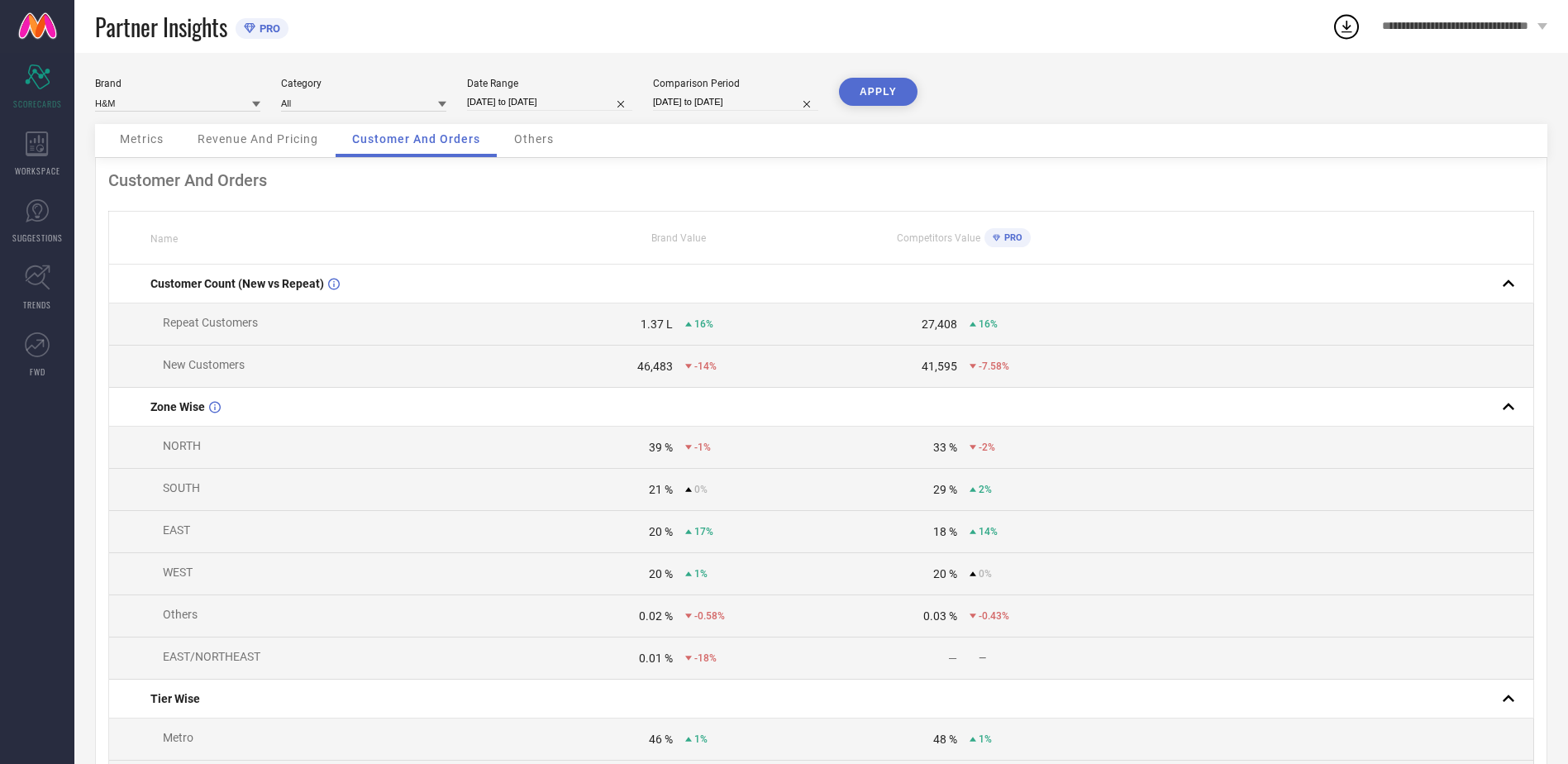
click at [296, 141] on span "Revenue And Pricing" at bounding box center [257, 139] width 121 height 14
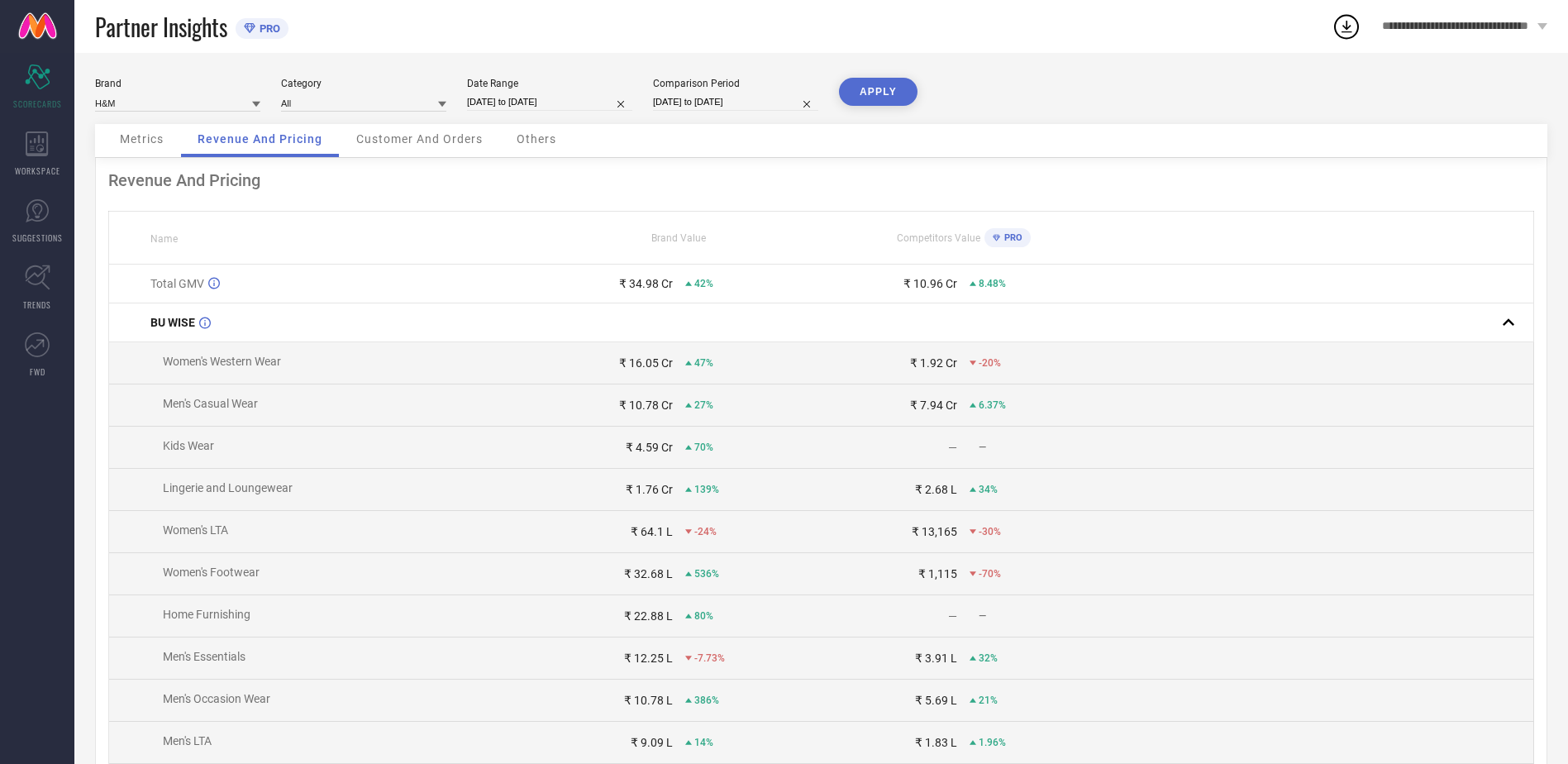
click at [128, 149] on div "Metrics" at bounding box center [142, 140] width 77 height 33
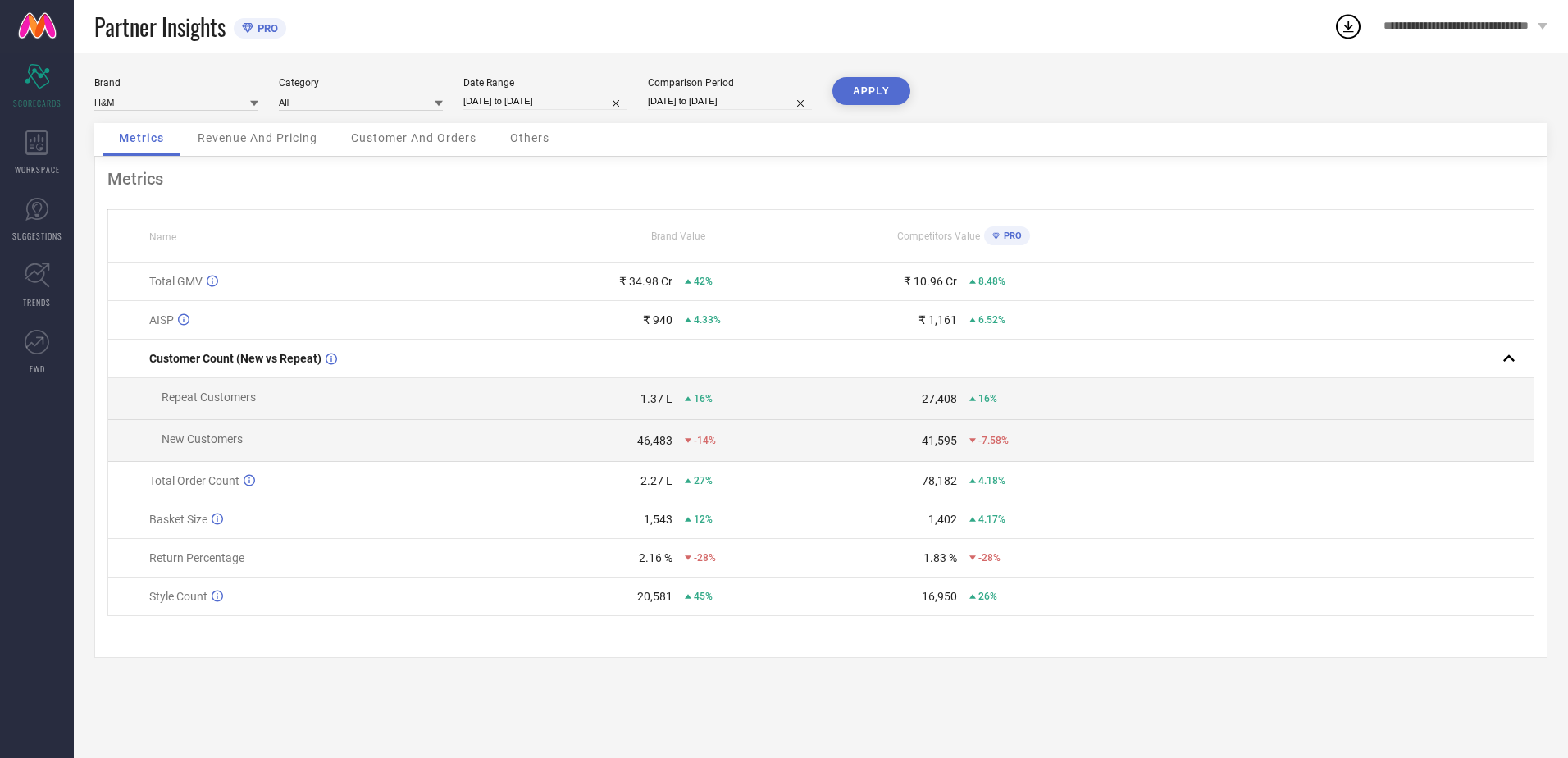
select select "8"
select select "2024"
select select "9"
select select "2024"
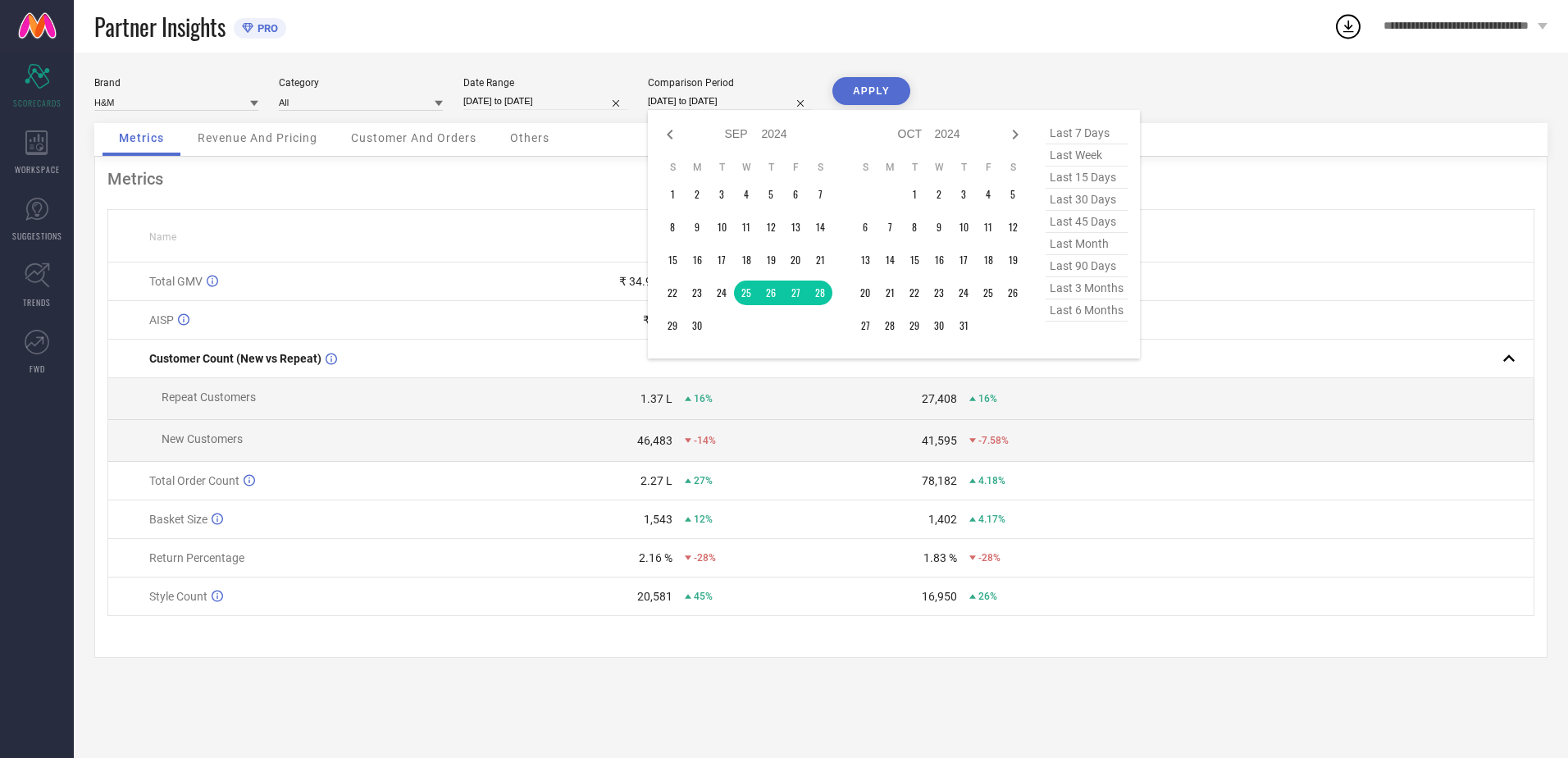
click at [687, 99] on input "[DATE] to [DATE]" at bounding box center [730, 101] width 164 height 17
click at [746, 297] on td "25" at bounding box center [745, 292] width 24 height 24
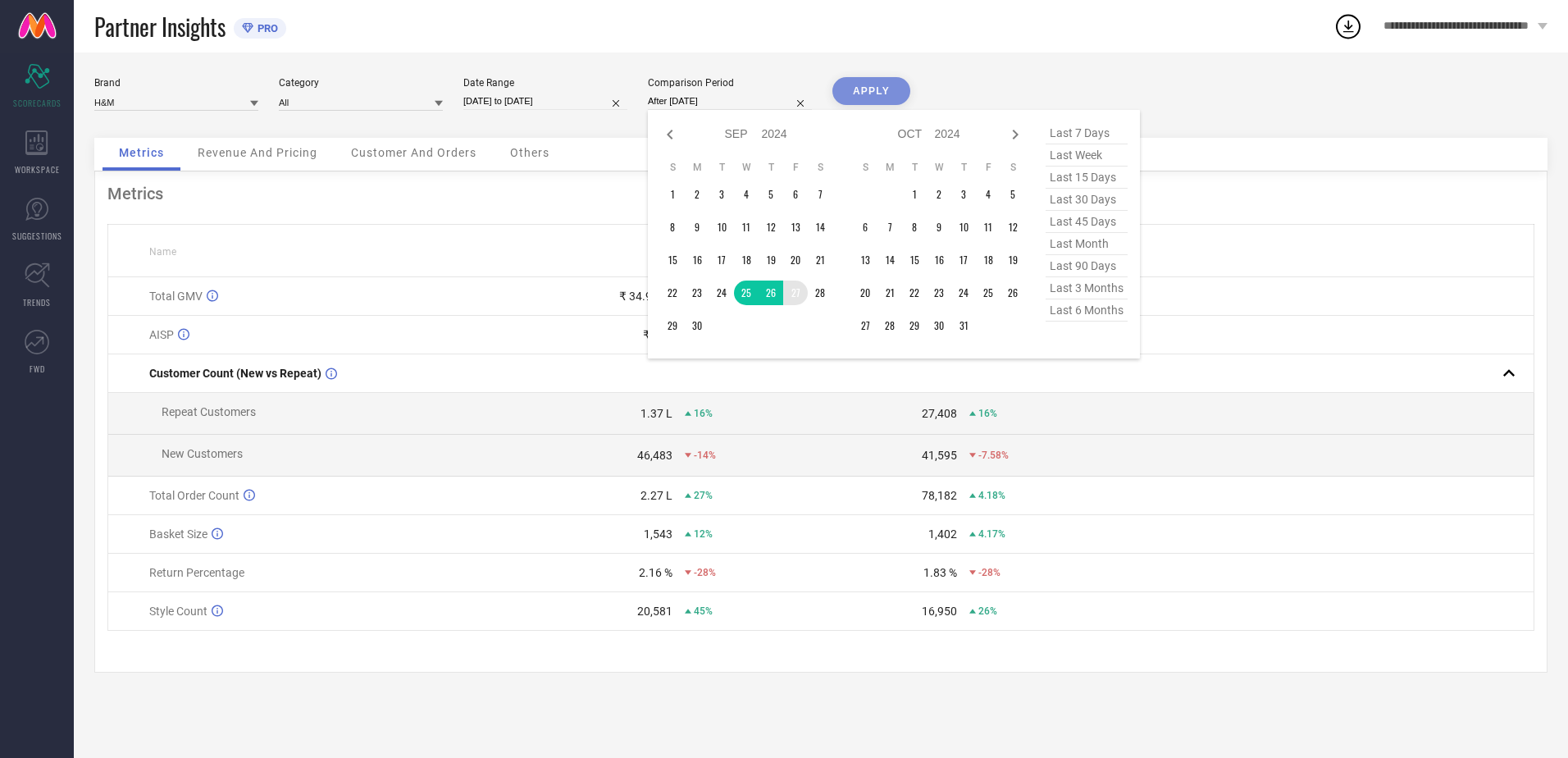
type input "[DATE] to [DATE]"
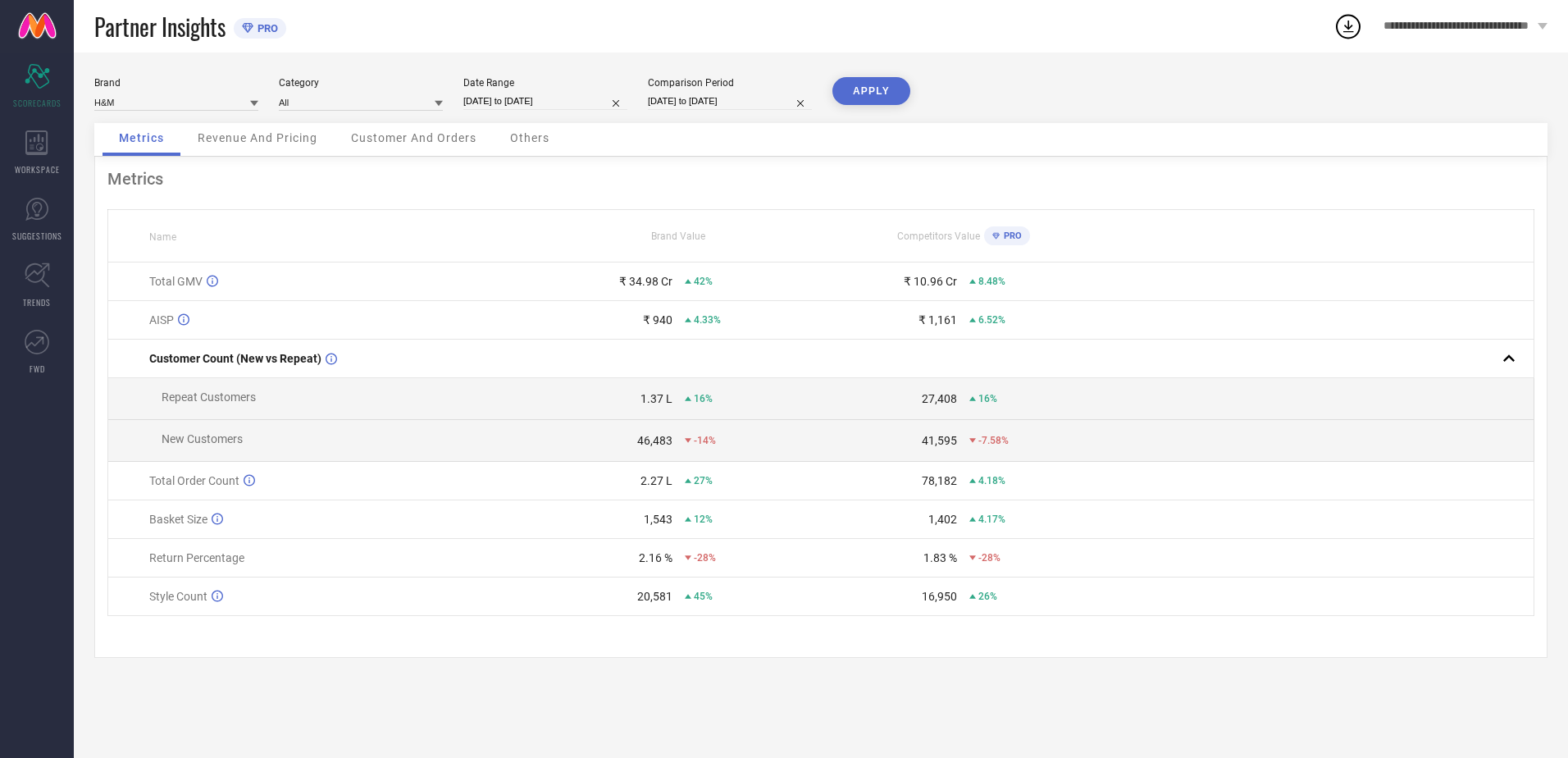
click at [544, 101] on input "[DATE] to [DATE]" at bounding box center [545, 101] width 164 height 17
select select "8"
select select "2025"
select select "9"
select select "2025"
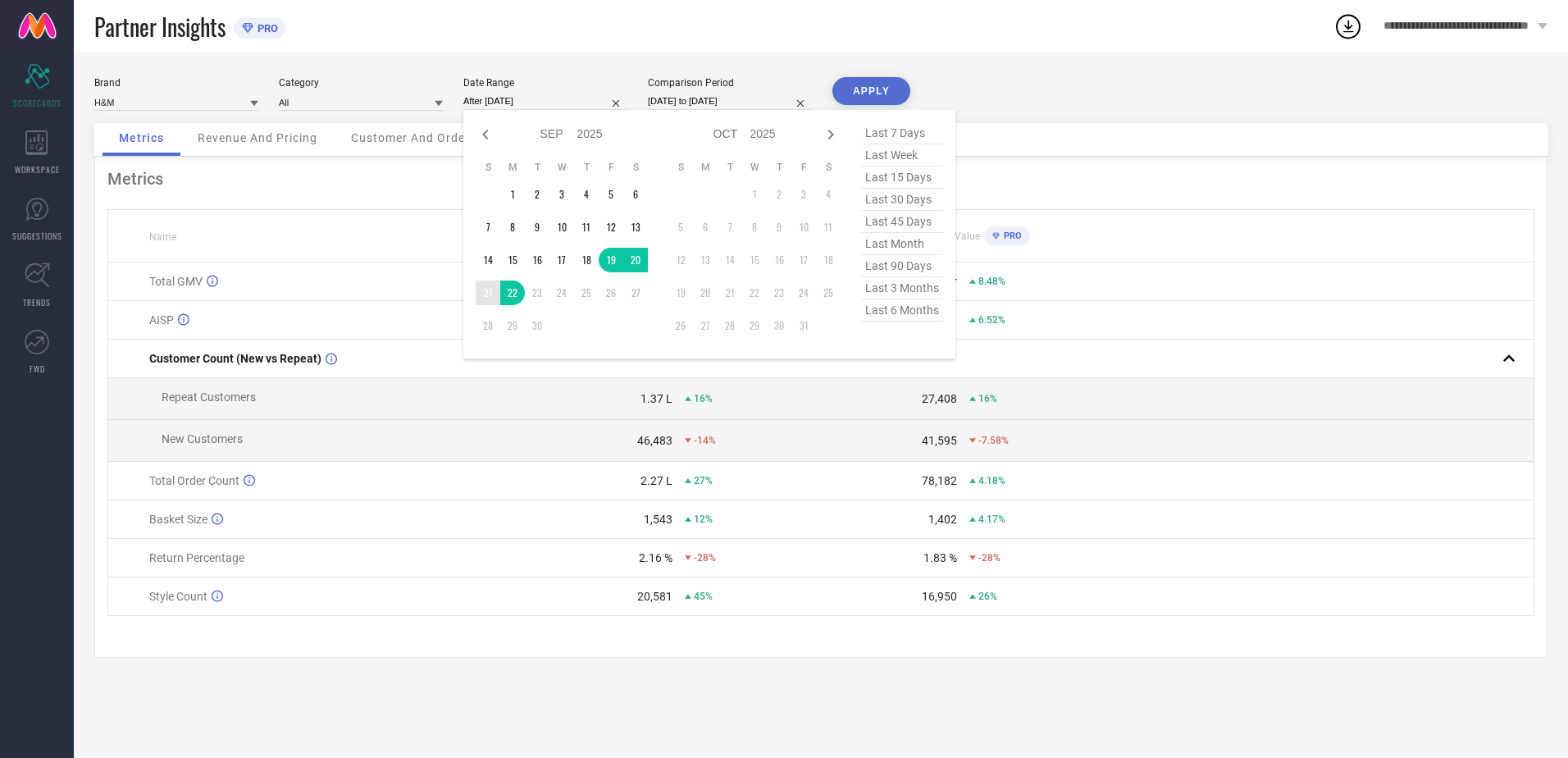
click at [487, 297] on td "21" at bounding box center [488, 292] width 24 height 24
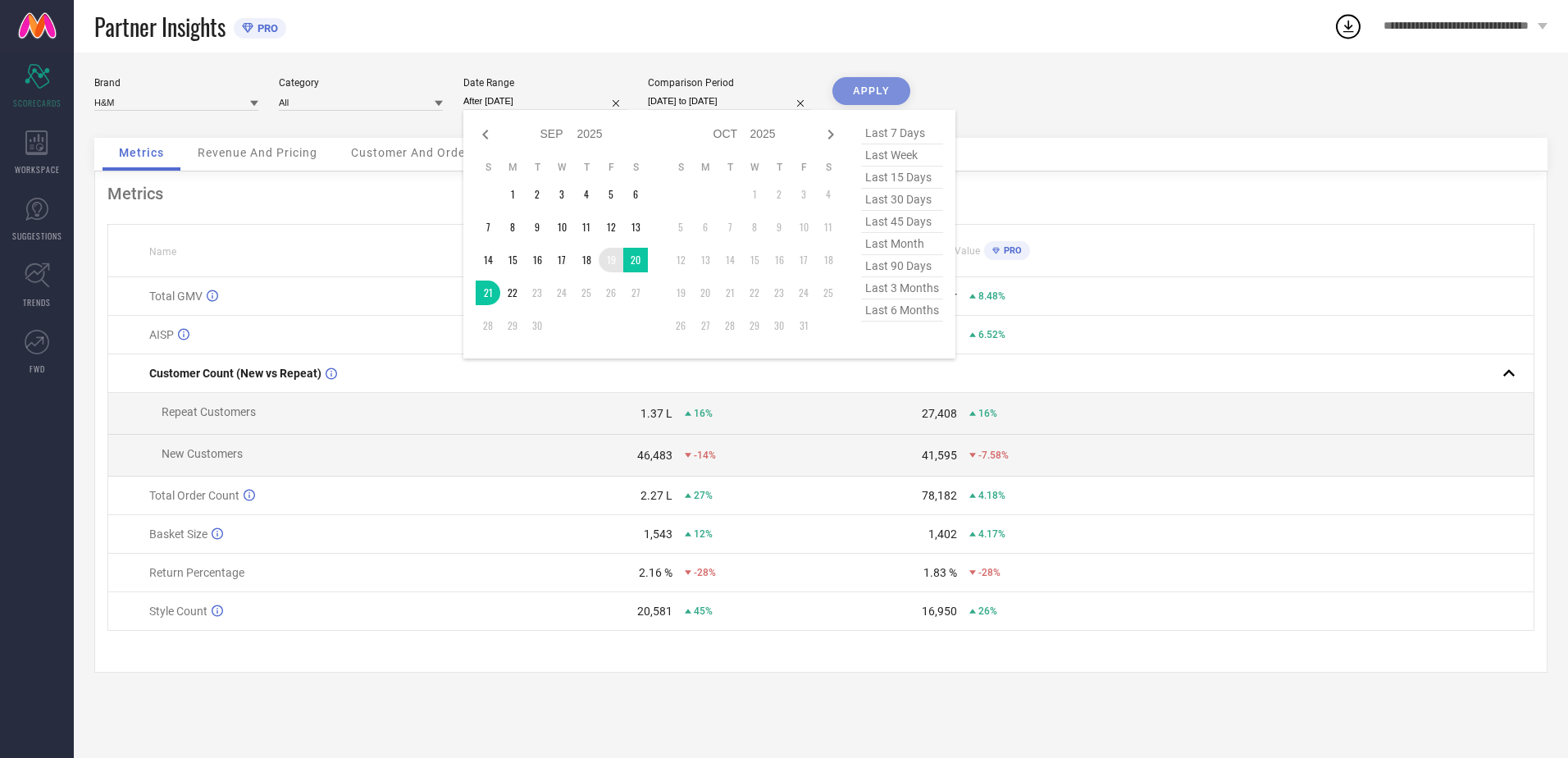
type input "[DATE] to [DATE]"
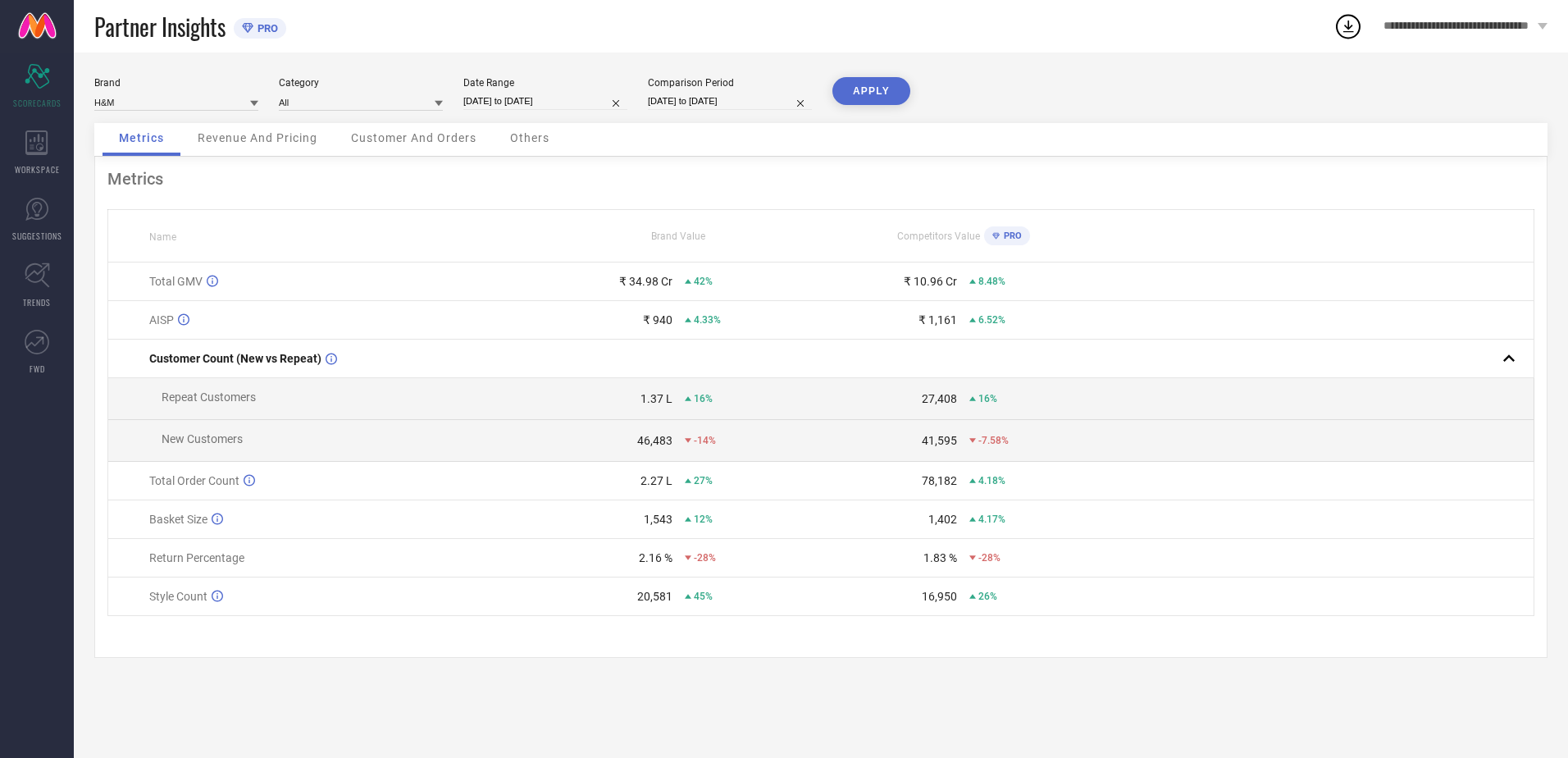
click at [852, 97] on button "APPLY" at bounding box center [871, 91] width 77 height 28
